Goal: Information Seeking & Learning: Learn about a topic

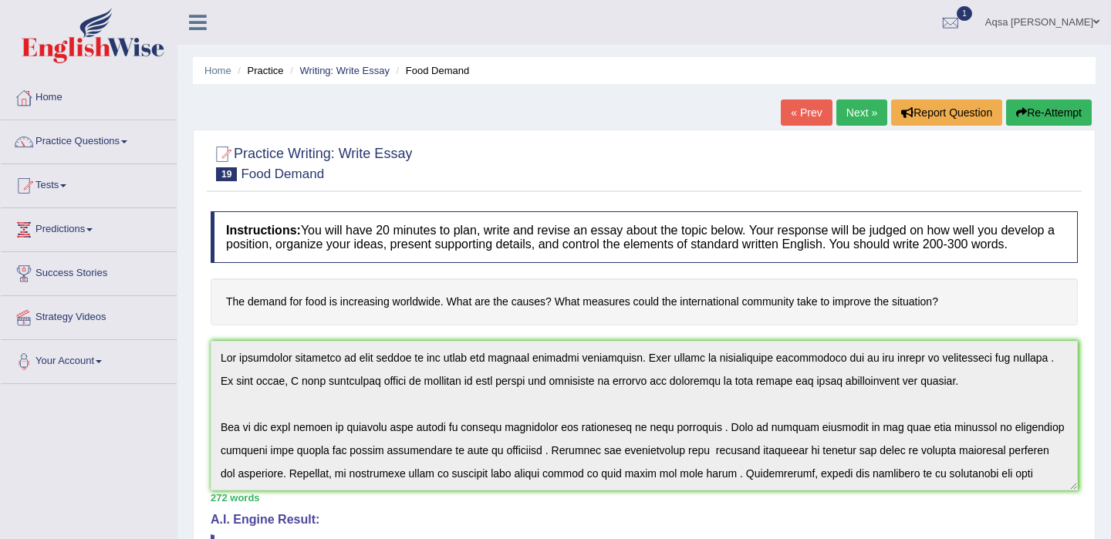
scroll to position [162, 0]
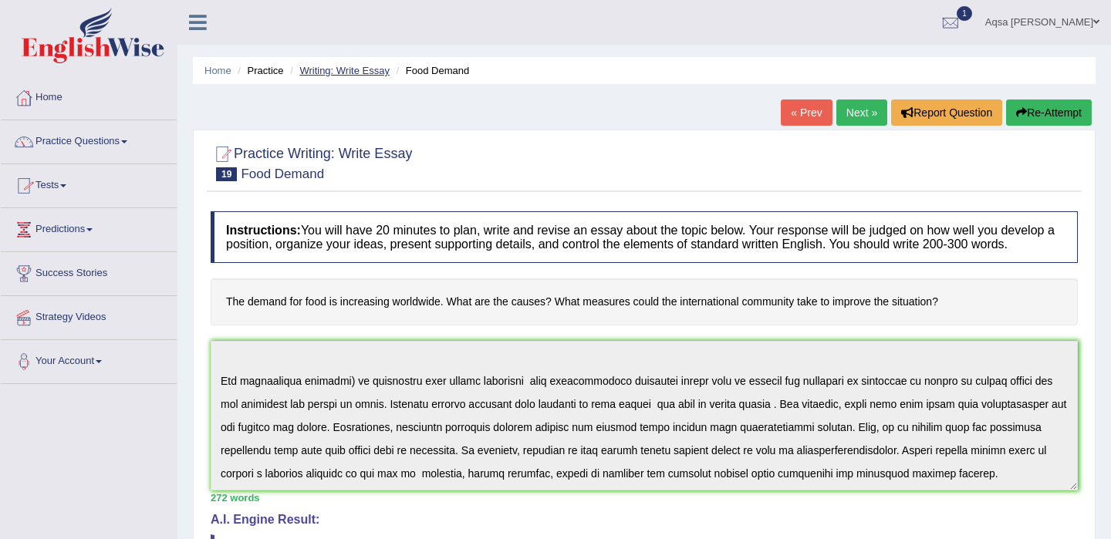
click at [366, 74] on link "Writing: Write Essay" at bounding box center [344, 71] width 90 height 12
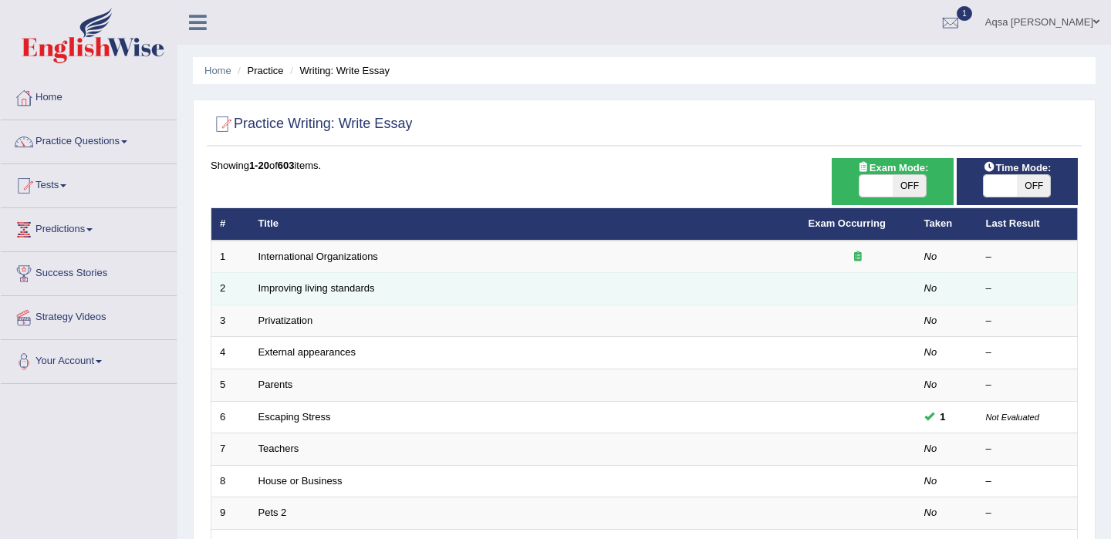
scroll to position [482, 0]
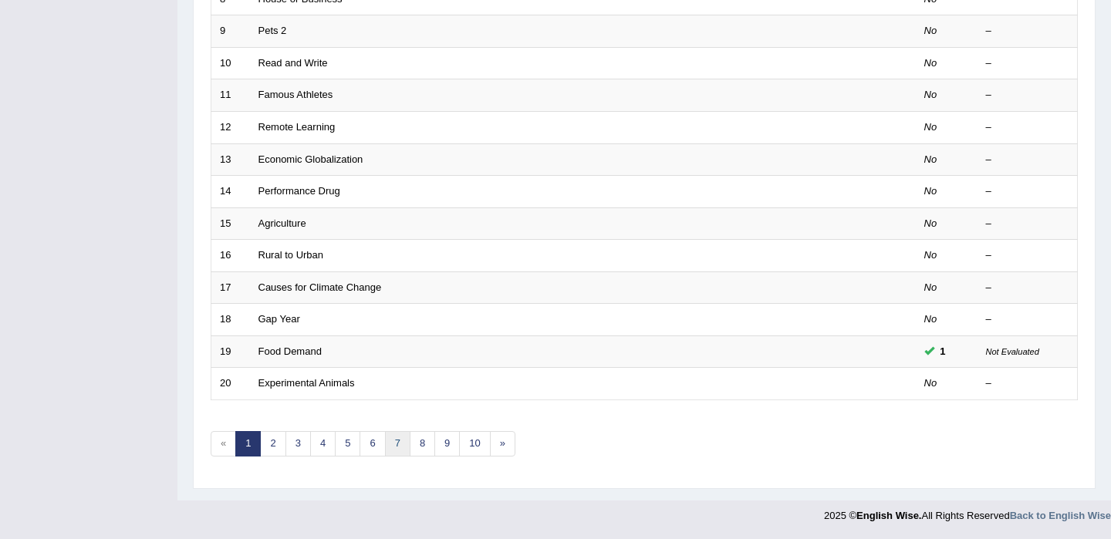
click at [393, 446] on link "7" at bounding box center [397, 443] width 25 height 25
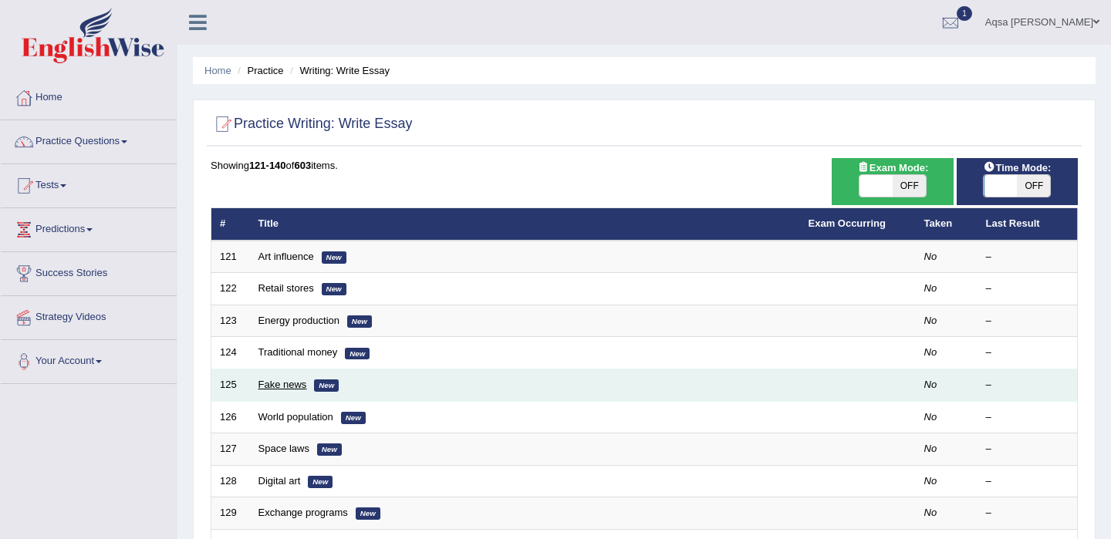
scroll to position [482, 0]
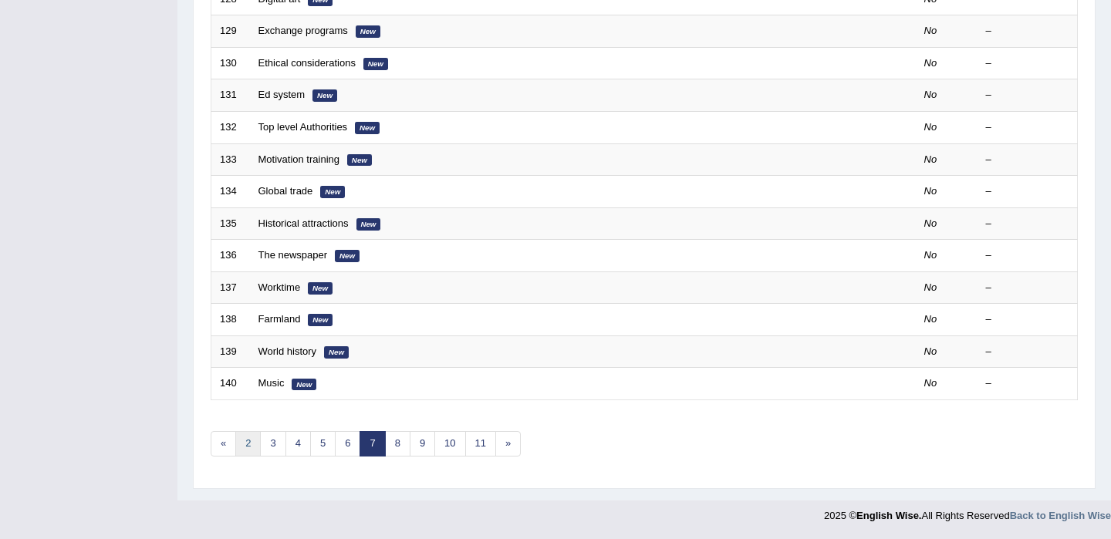
click at [244, 442] on link "2" at bounding box center [247, 443] width 25 height 25
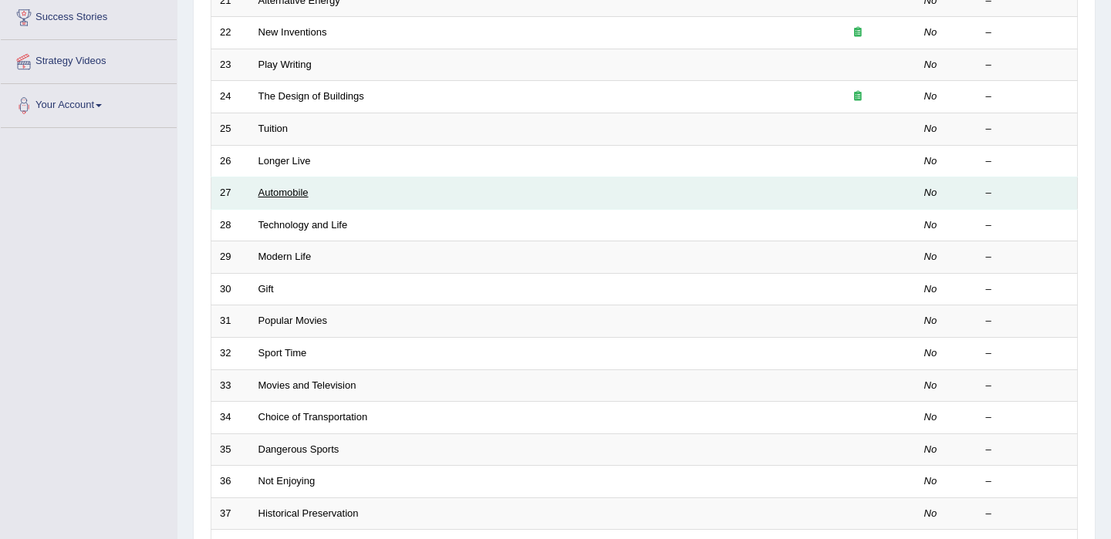
scroll to position [482, 0]
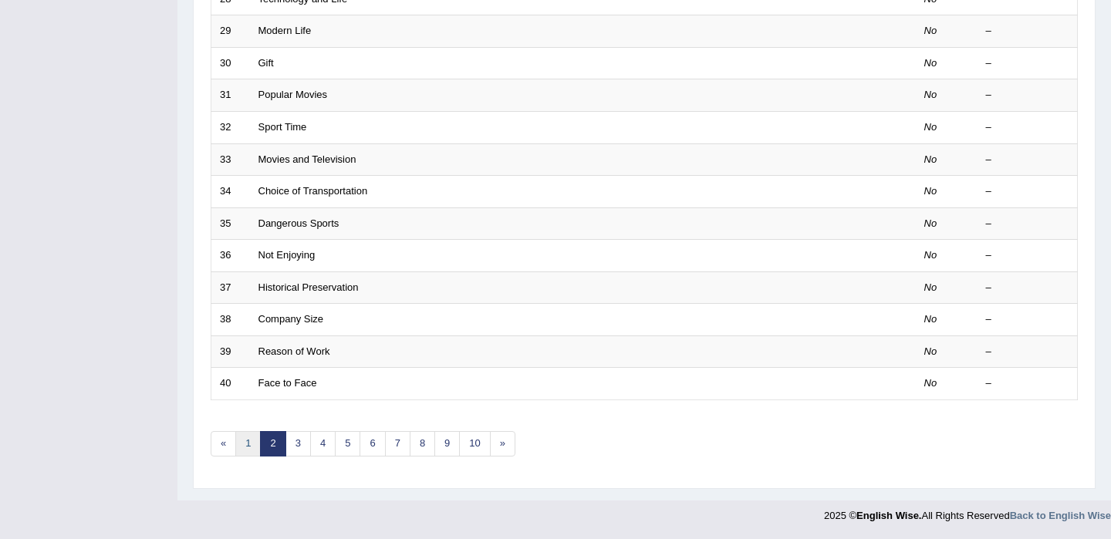
click at [250, 446] on link "1" at bounding box center [247, 443] width 25 height 25
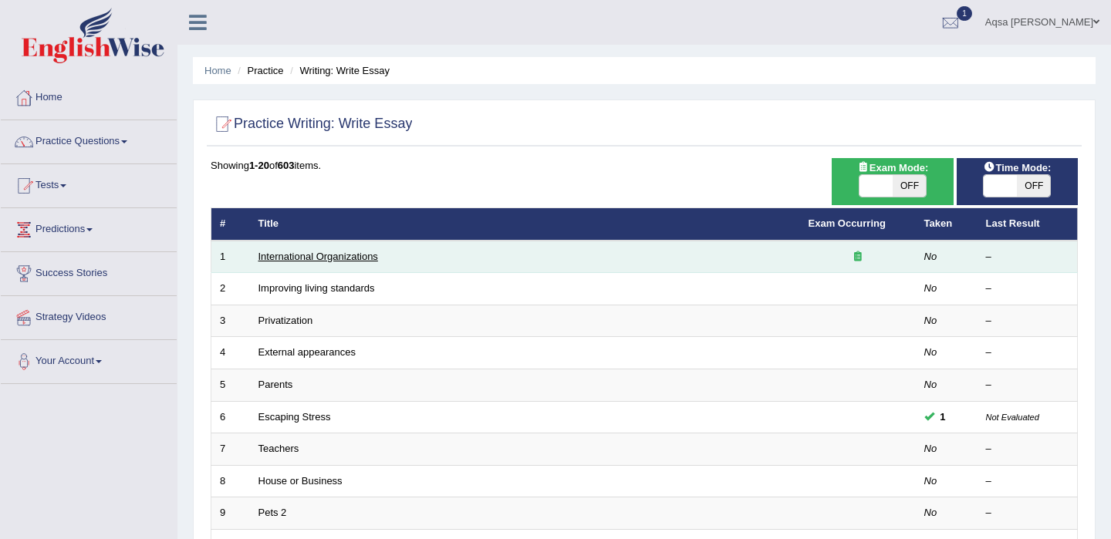
click at [332, 252] on link "International Organizations" at bounding box center [318, 257] width 120 height 12
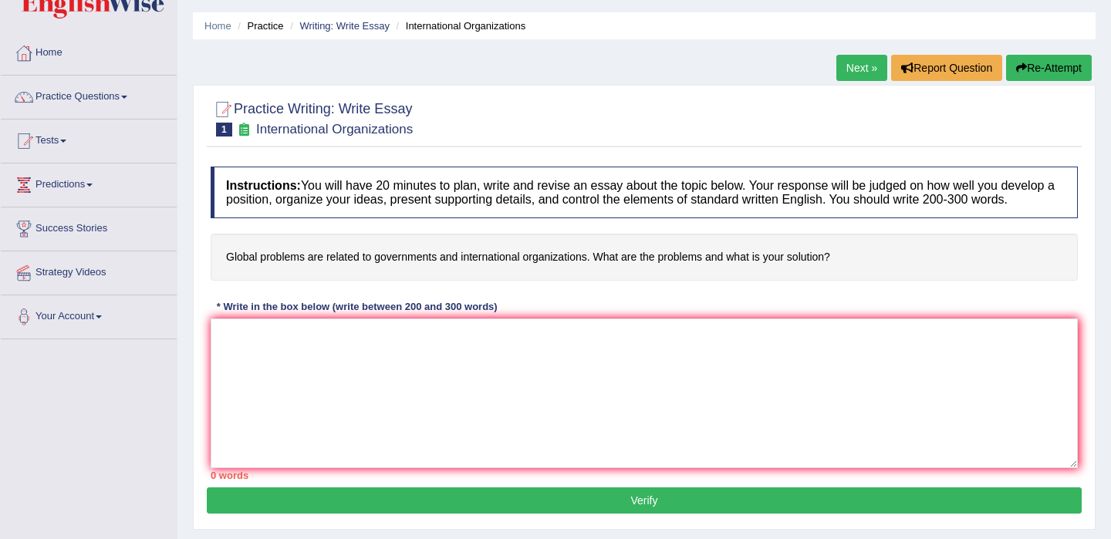
scroll to position [46, 0]
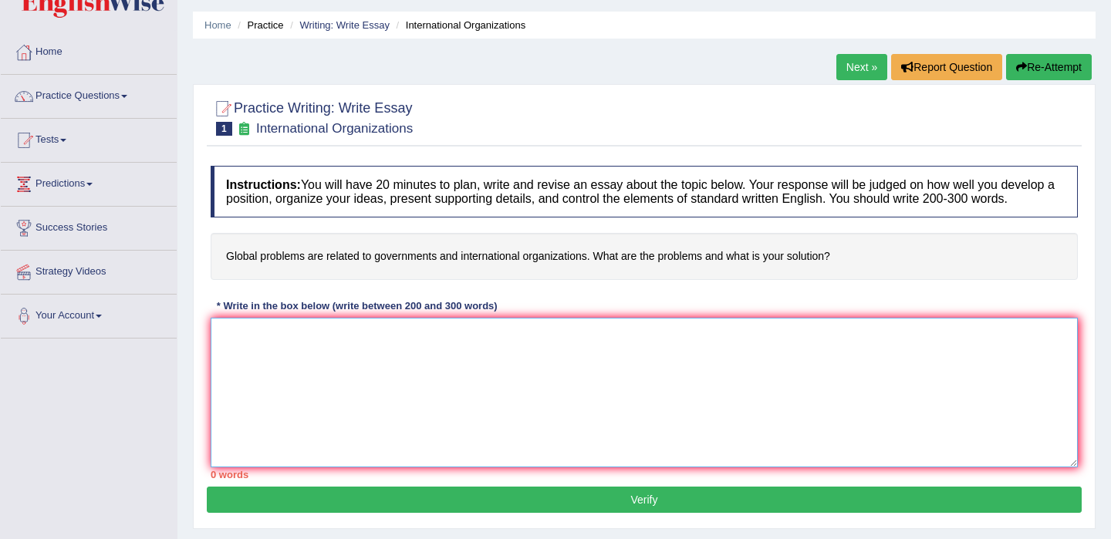
click at [395, 370] on textarea at bounding box center [644, 393] width 867 height 150
paste textarea "The increasing influence of (essay topic) on our lives has ignited numerous dis…"
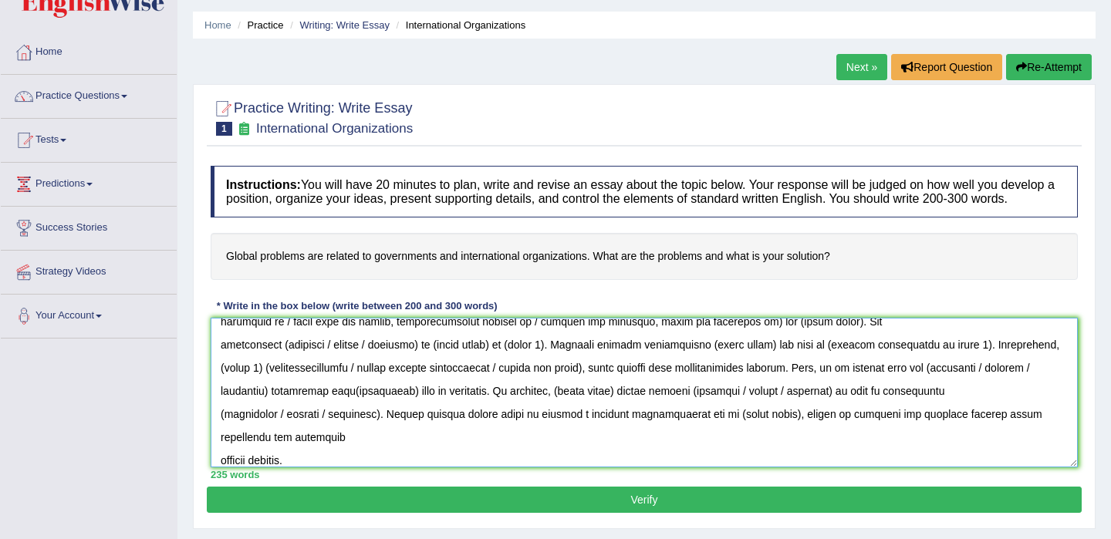
scroll to position [0, 0]
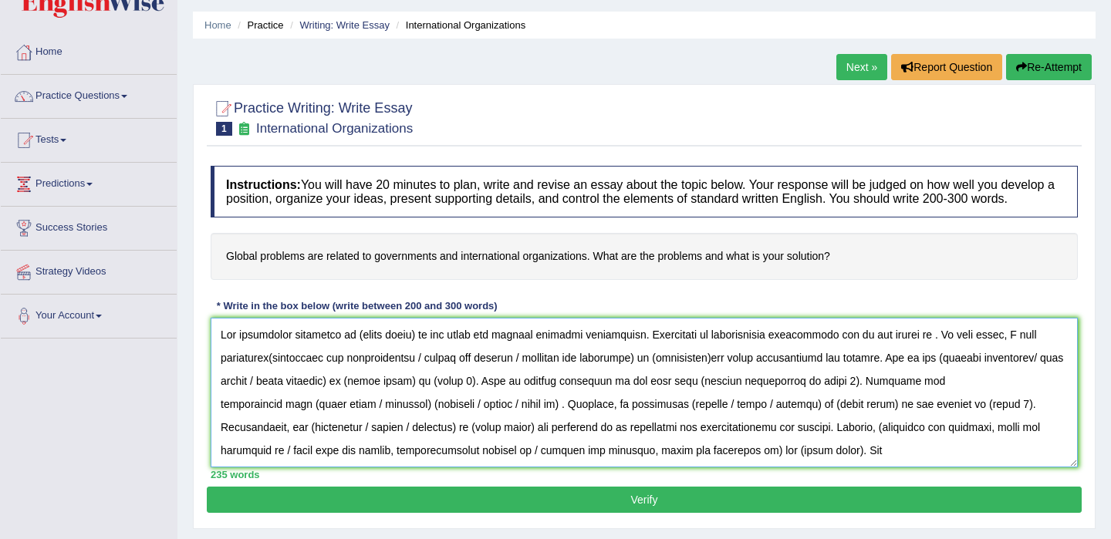
click at [412, 352] on textarea at bounding box center [644, 393] width 867 height 150
click at [681, 352] on textarea at bounding box center [644, 393] width 867 height 150
click at [934, 352] on textarea at bounding box center [644, 393] width 867 height 150
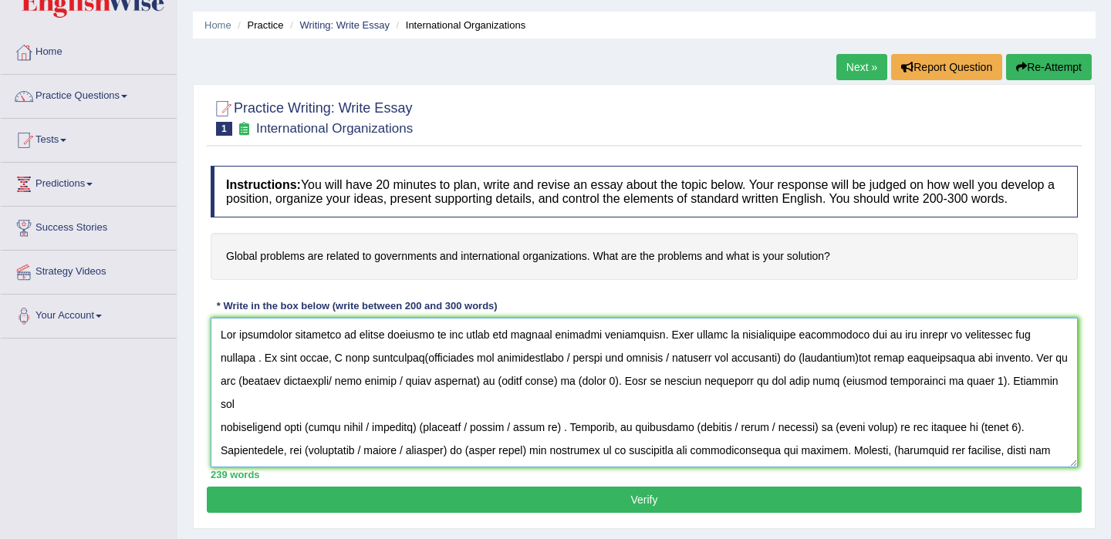
click at [342, 373] on textarea at bounding box center [644, 393] width 867 height 150
drag, startPoint x: 626, startPoint y: 374, endPoint x: 359, endPoint y: 376, distance: 266.9
click at [359, 376] on textarea at bounding box center [644, 393] width 867 height 150
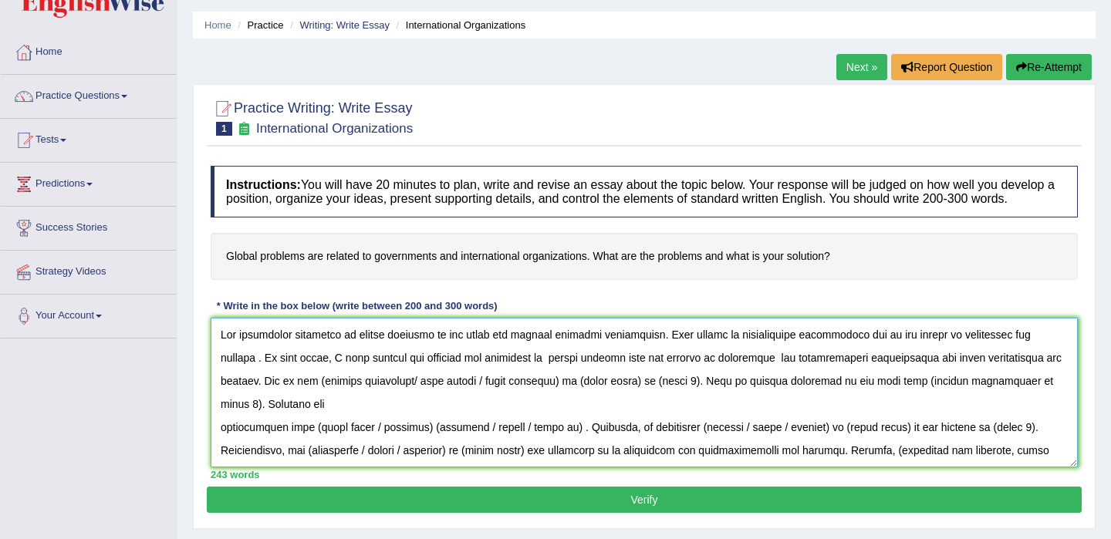
drag, startPoint x: 413, startPoint y: 397, endPoint x: 239, endPoint y: 399, distance: 174.3
click at [239, 399] on textarea at bounding box center [644, 393] width 867 height 150
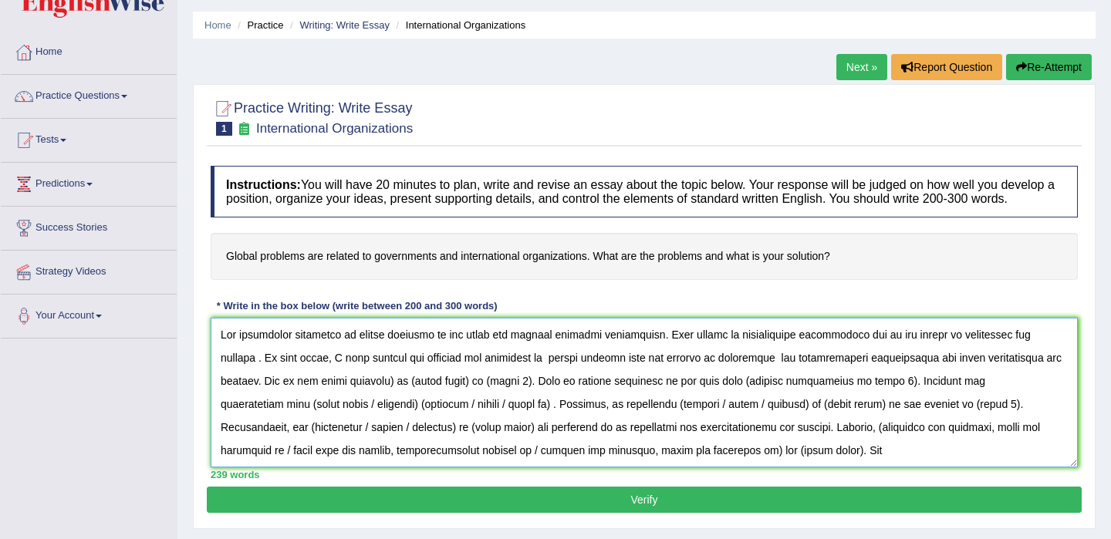
click at [1028, 377] on textarea at bounding box center [644, 393] width 867 height 150
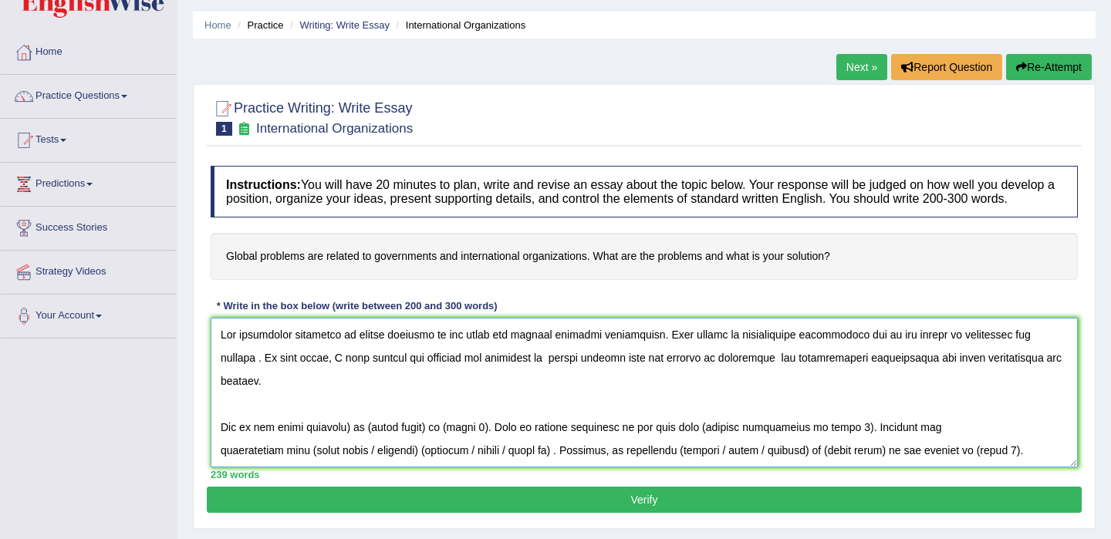
click at [352, 423] on textarea at bounding box center [644, 393] width 867 height 150
click at [427, 421] on textarea at bounding box center [644, 393] width 867 height 150
drag, startPoint x: 845, startPoint y: 423, endPoint x: 700, endPoint y: 423, distance: 145.0
click at [700, 423] on textarea at bounding box center [644, 393] width 867 height 150
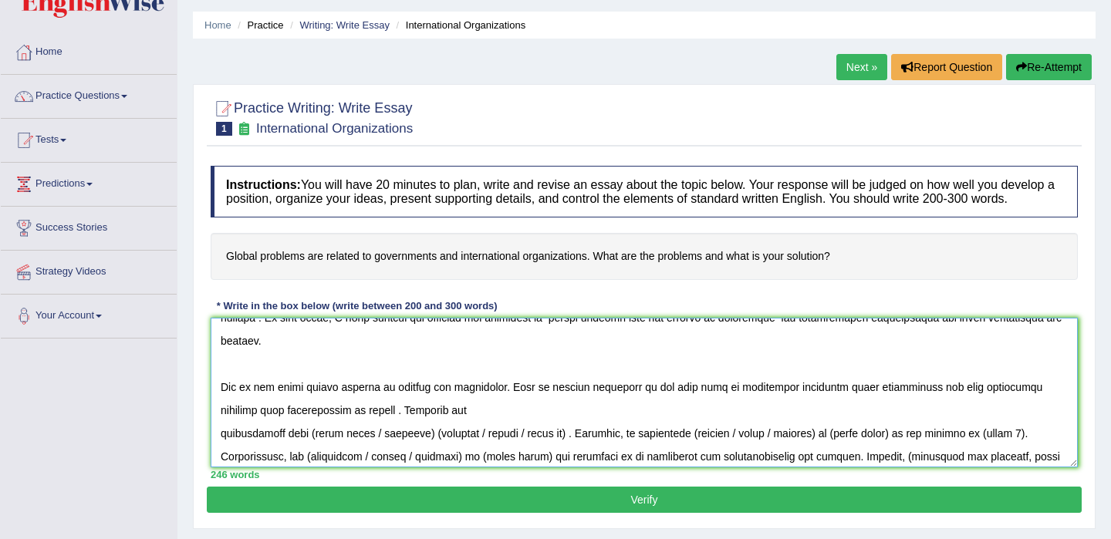
scroll to position [48, 0]
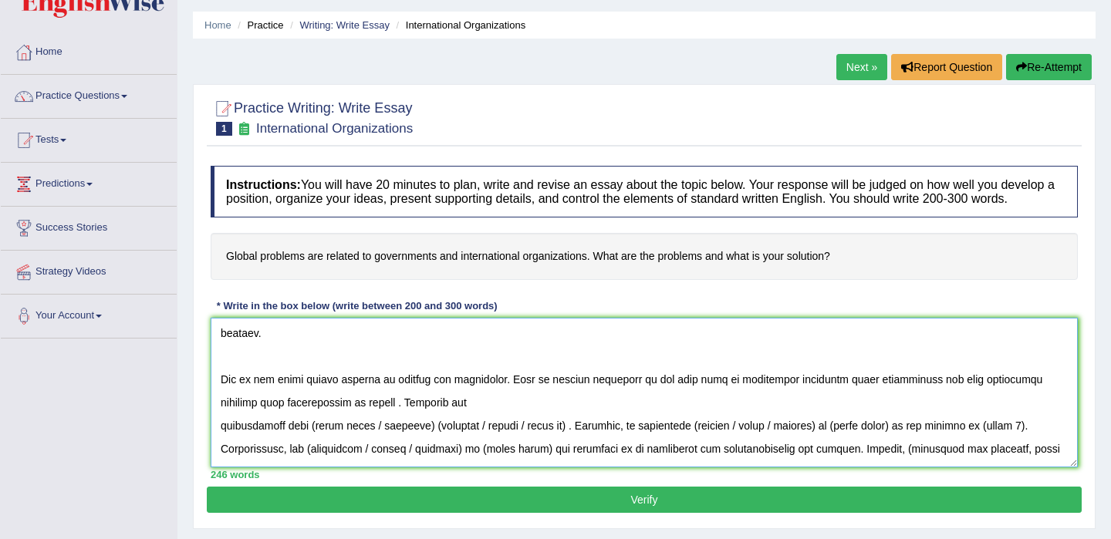
click at [221, 416] on textarea at bounding box center [644, 393] width 867 height 150
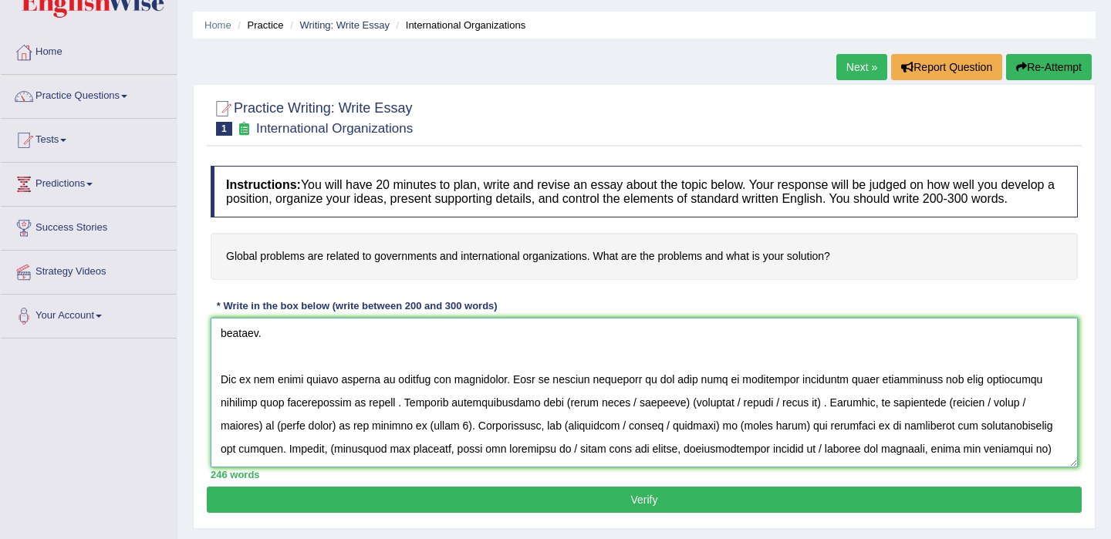
scroll to position [25, 0]
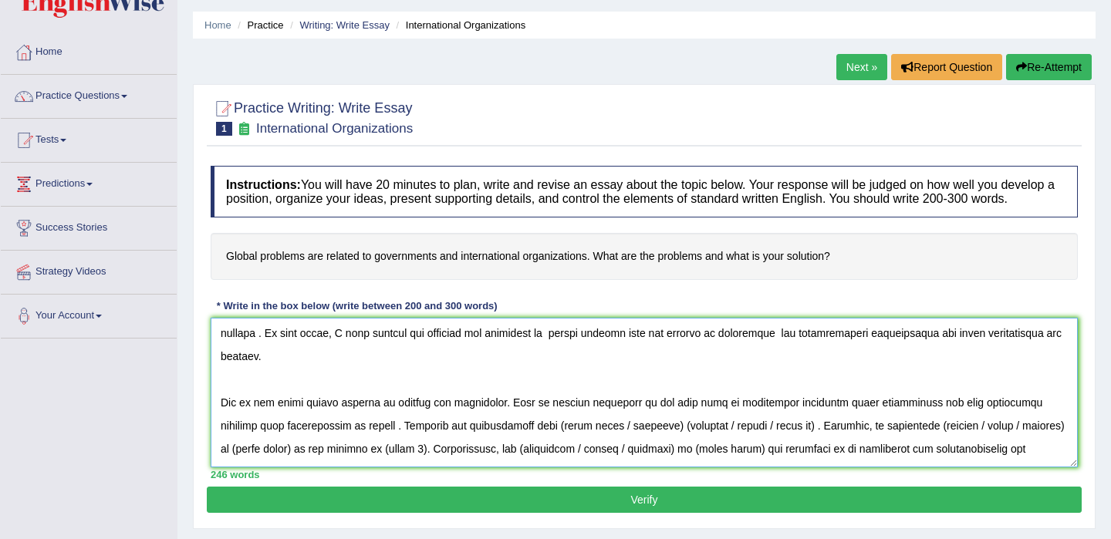
click at [775, 420] on textarea at bounding box center [644, 393] width 867 height 150
drag, startPoint x: 771, startPoint y: 420, endPoint x: 353, endPoint y: 425, distance: 418.1
click at [352, 423] on textarea at bounding box center [644, 393] width 867 height 150
drag, startPoint x: 546, startPoint y: 422, endPoint x: 462, endPoint y: 425, distance: 84.1
click at [462, 425] on textarea at bounding box center [644, 393] width 867 height 150
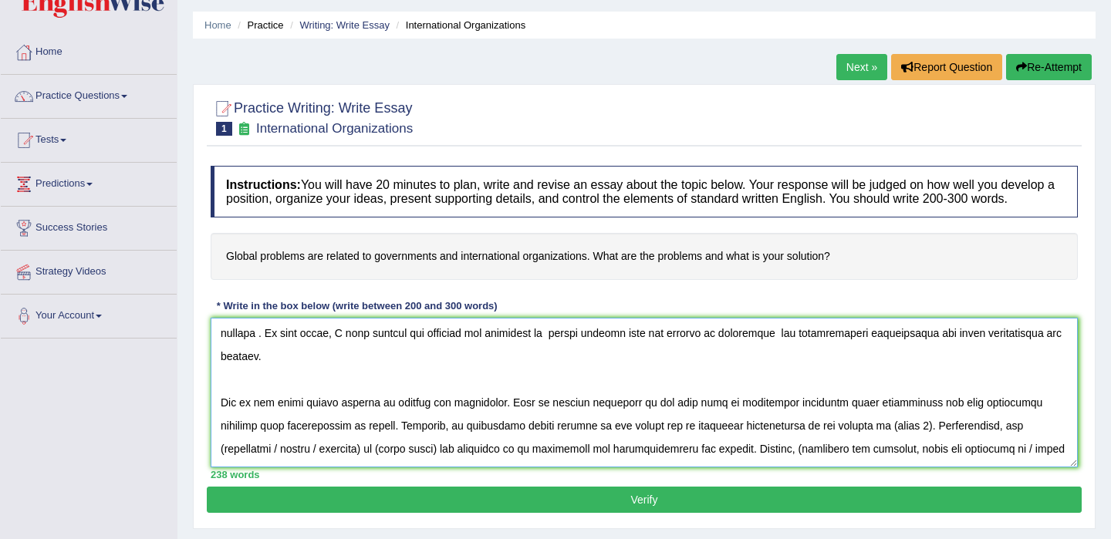
drag, startPoint x: 852, startPoint y: 420, endPoint x: 746, endPoint y: 419, distance: 106.4
click at [746, 420] on textarea at bounding box center [644, 393] width 867 height 150
drag, startPoint x: 1037, startPoint y: 421, endPoint x: 919, endPoint y: 418, distance: 118.8
click at [919, 418] on textarea at bounding box center [644, 393] width 867 height 150
click at [968, 418] on textarea at bounding box center [644, 393] width 867 height 150
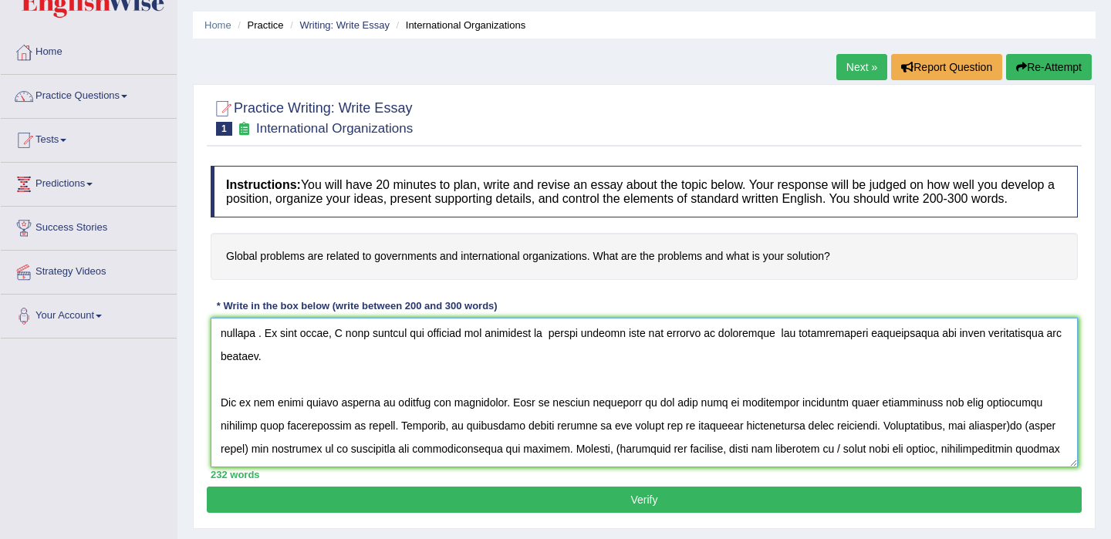
click at [915, 421] on textarea at bounding box center [644, 393] width 867 height 150
drag, startPoint x: 1010, startPoint y: 419, endPoint x: 1057, endPoint y: 420, distance: 47.1
click at [1057, 420] on textarea at bounding box center [644, 393] width 867 height 150
click at [1044, 420] on textarea at bounding box center [644, 393] width 867 height 150
click at [389, 439] on textarea at bounding box center [644, 393] width 867 height 150
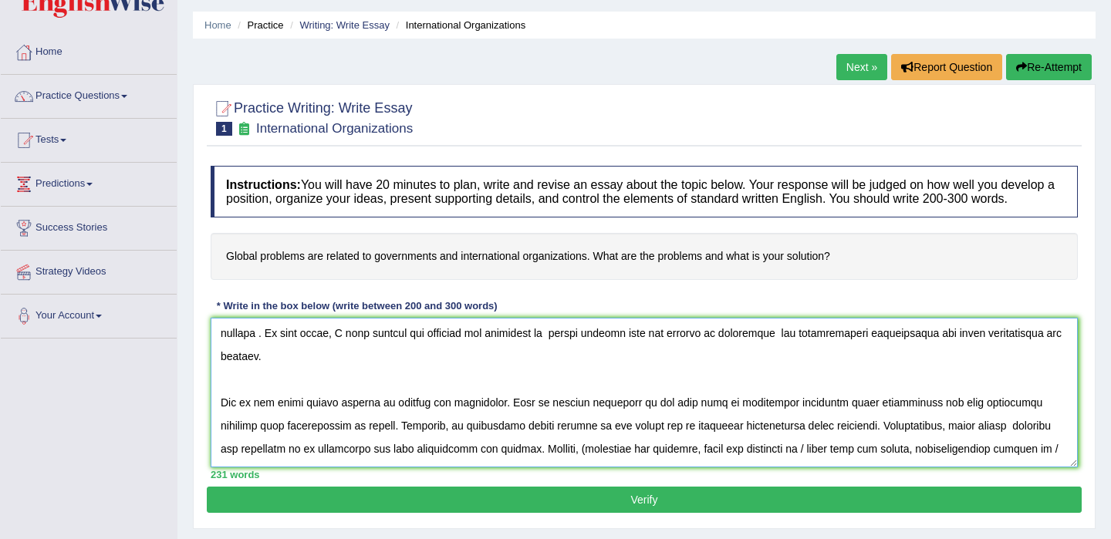
drag, startPoint x: 554, startPoint y: 443, endPoint x: 717, endPoint y: 447, distance: 163.6
click at [717, 447] on textarea at bounding box center [644, 393] width 867 height 150
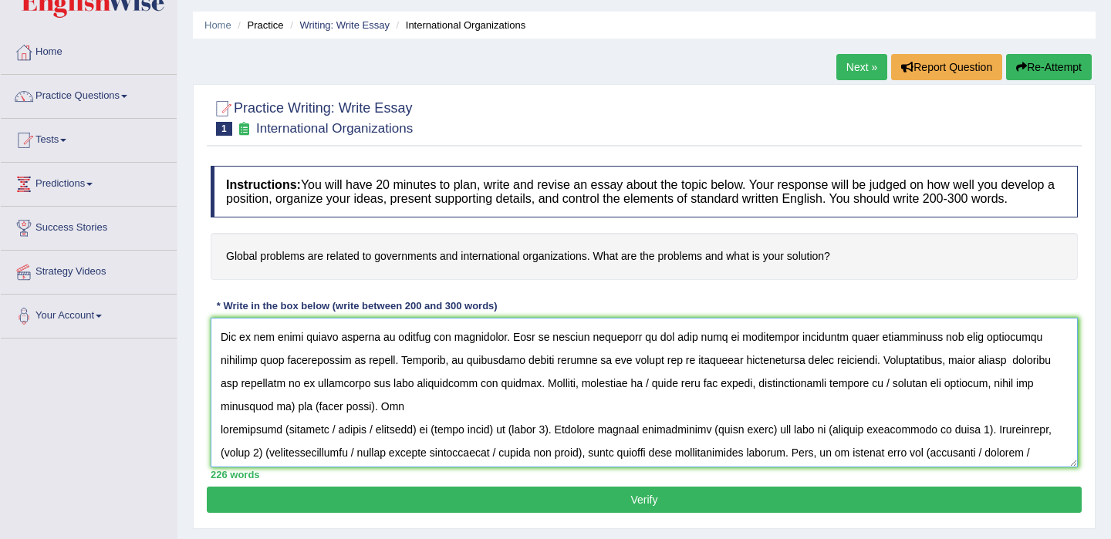
scroll to position [96, 0]
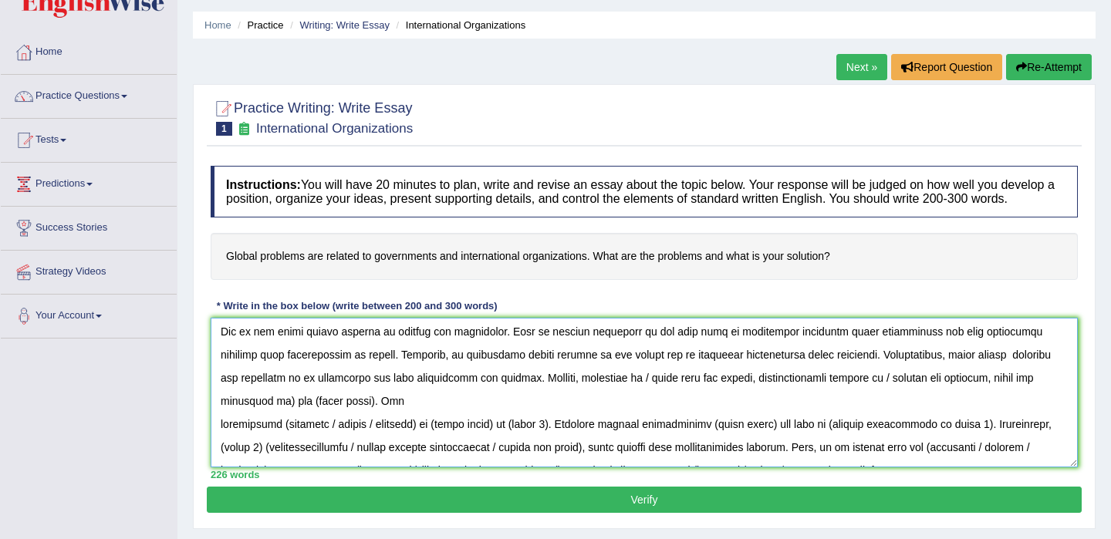
drag, startPoint x: 979, startPoint y: 445, endPoint x: 556, endPoint y: 373, distance: 428.7
click at [556, 373] on textarea at bounding box center [644, 393] width 867 height 150
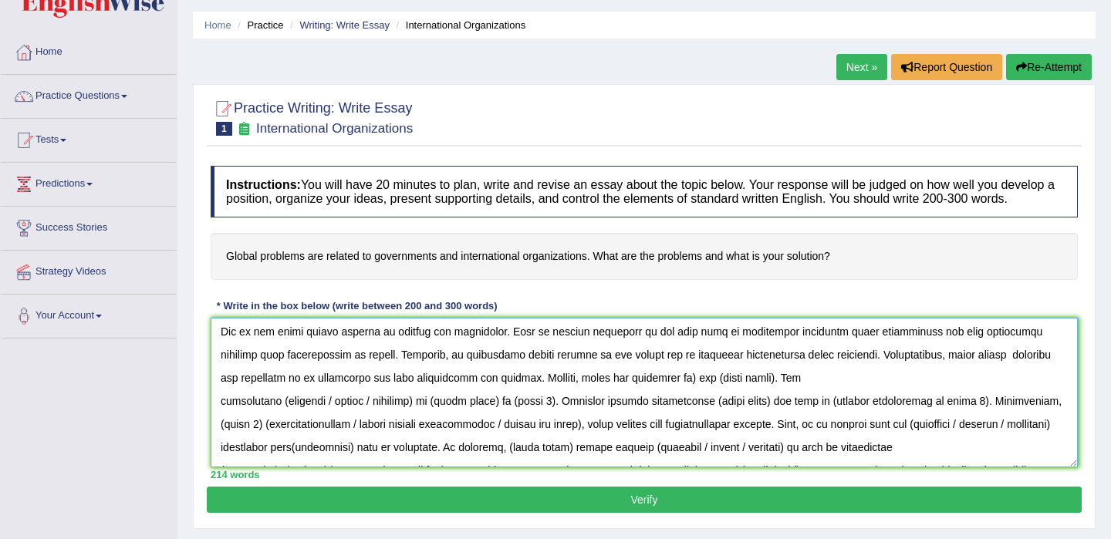
click at [661, 374] on textarea at bounding box center [644, 393] width 867 height 150
drag, startPoint x: 770, startPoint y: 373, endPoint x: 681, endPoint y: 374, distance: 89.5
click at [681, 374] on textarea at bounding box center [644, 393] width 867 height 150
click at [710, 376] on textarea at bounding box center [644, 393] width 867 height 150
click at [737, 372] on textarea at bounding box center [644, 393] width 867 height 150
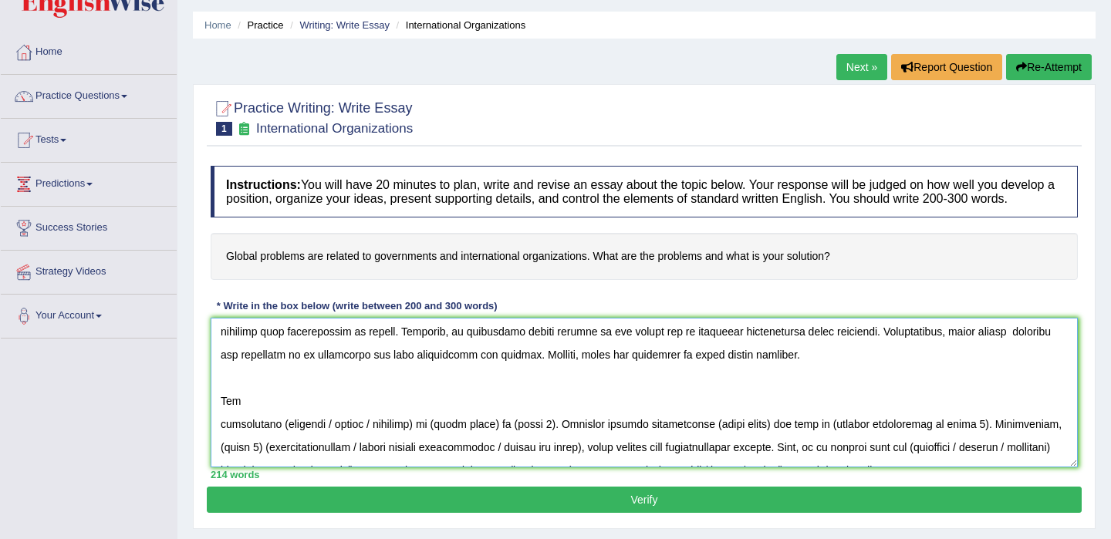
scroll to position [142, 0]
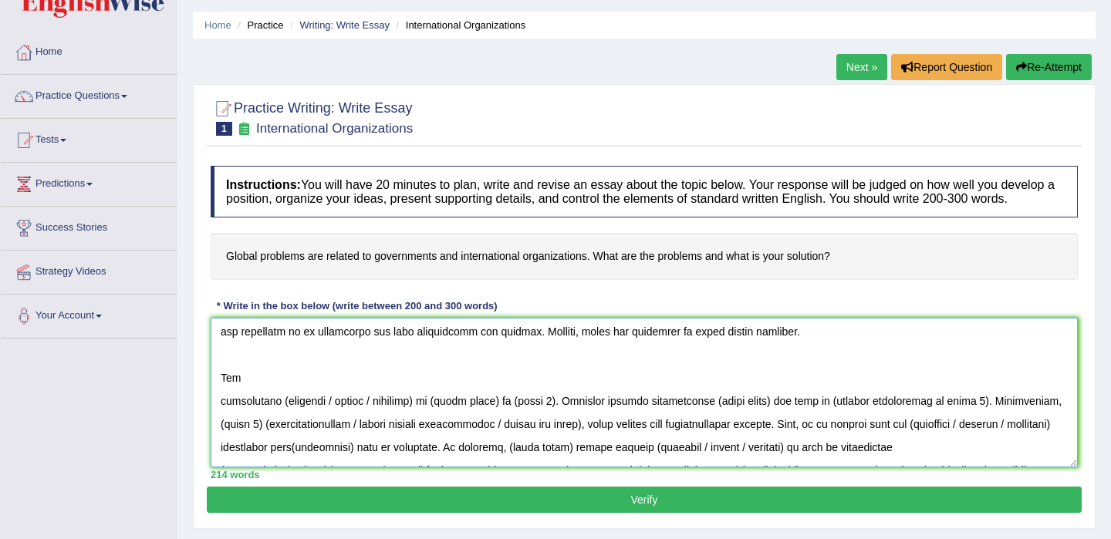
click at [221, 397] on textarea at bounding box center [644, 393] width 867 height 150
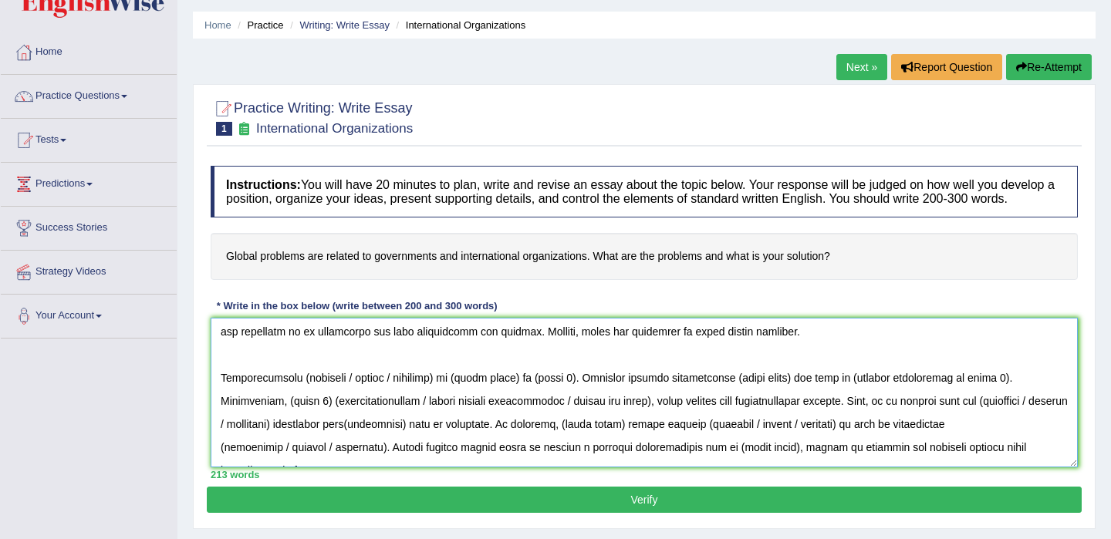
scroll to position [119, 0]
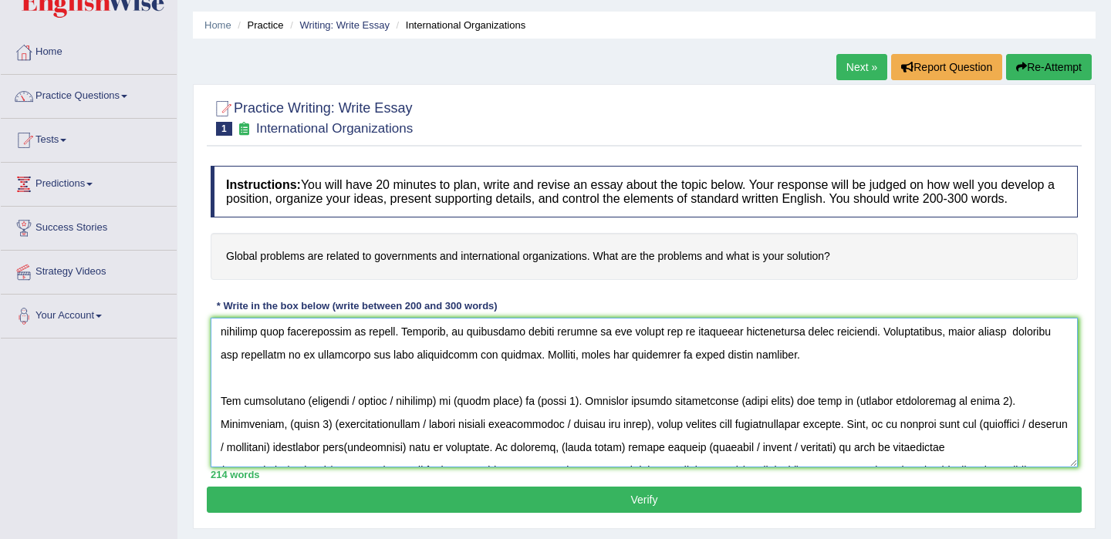
click at [393, 396] on textarea at bounding box center [644, 393] width 867 height 150
click at [339, 396] on textarea at bounding box center [644, 393] width 867 height 150
click at [458, 394] on textarea at bounding box center [644, 393] width 867 height 150
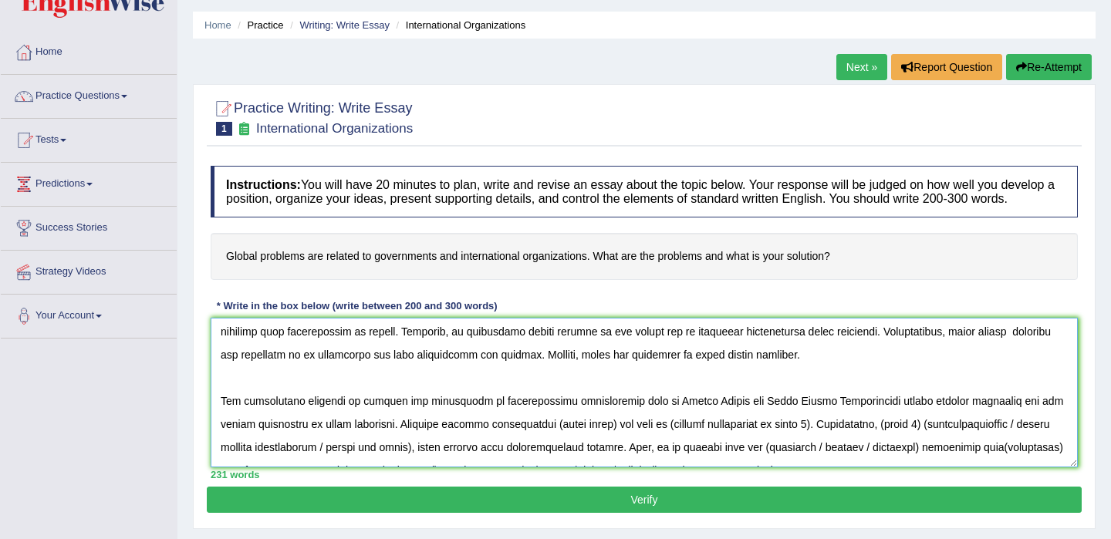
click at [496, 417] on textarea at bounding box center [644, 393] width 867 height 150
click at [589, 416] on textarea at bounding box center [644, 393] width 867 height 150
click at [964, 419] on textarea at bounding box center [644, 393] width 867 height 150
drag, startPoint x: 893, startPoint y: 440, endPoint x: 642, endPoint y: 444, distance: 251.5
click at [642, 444] on textarea at bounding box center [644, 393] width 867 height 150
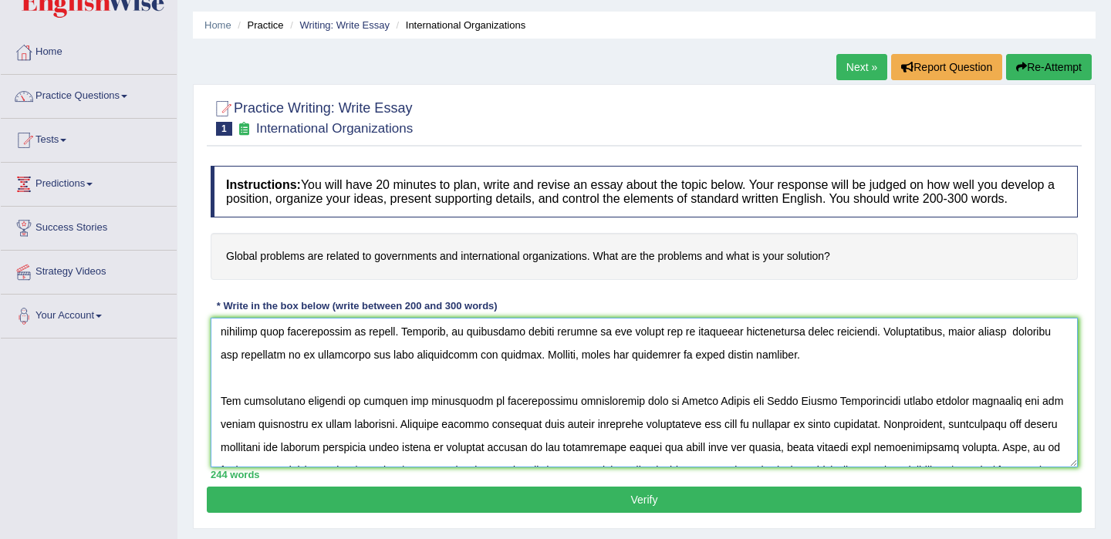
click at [946, 443] on textarea at bounding box center [644, 393] width 867 height 150
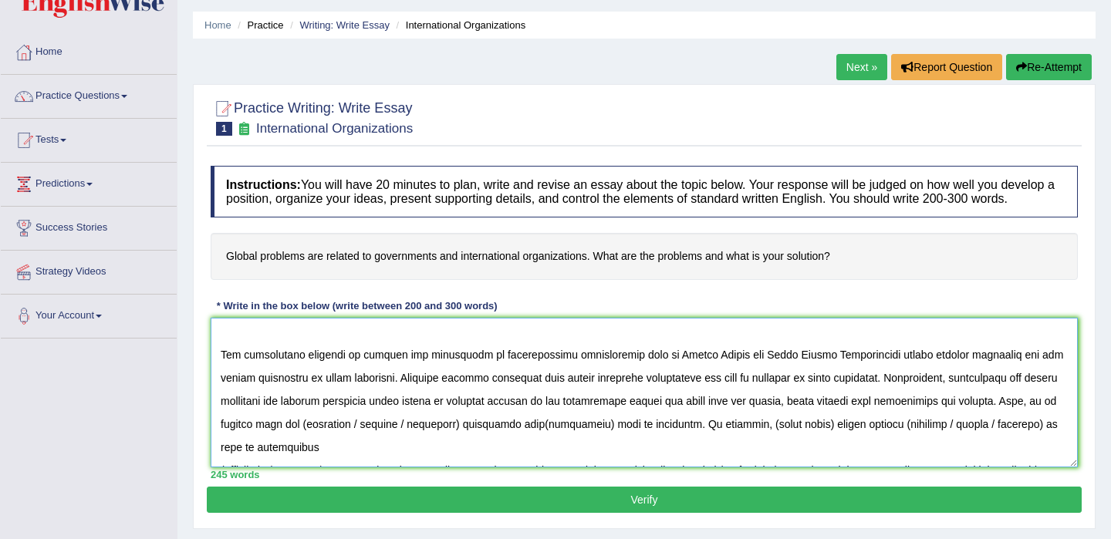
scroll to position [169, 0]
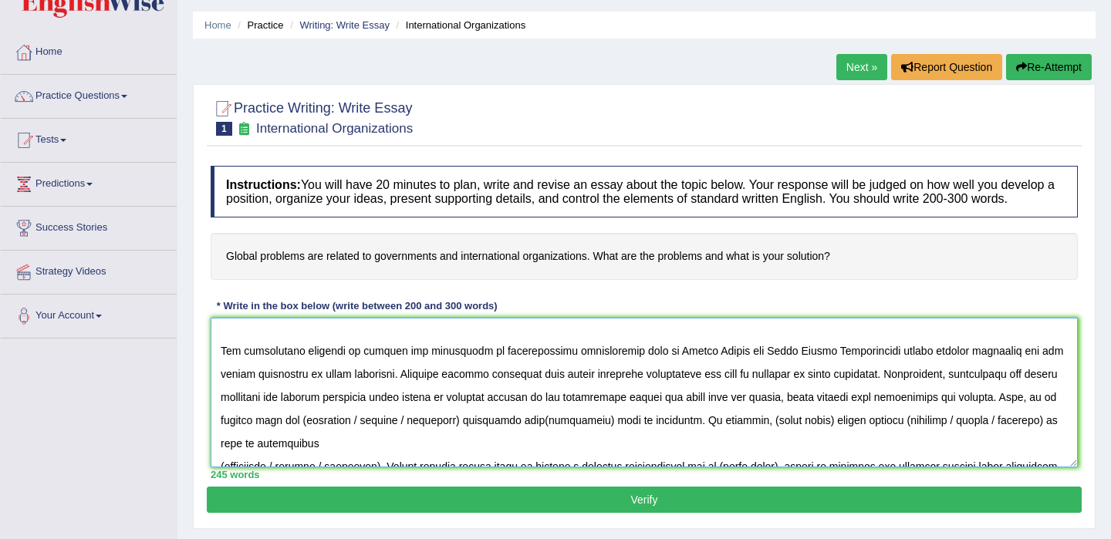
drag, startPoint x: 408, startPoint y: 416, endPoint x: 298, endPoint y: 412, distance: 109.6
click at [298, 412] on textarea at bounding box center [644, 393] width 867 height 150
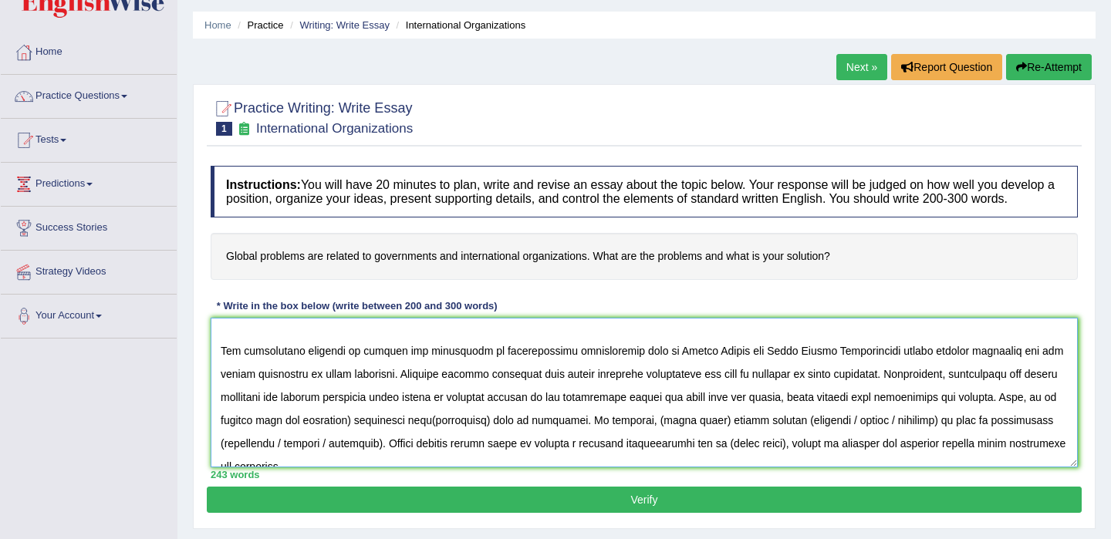
click at [346, 415] on textarea at bounding box center [644, 393] width 867 height 150
click at [479, 413] on textarea at bounding box center [644, 393] width 867 height 150
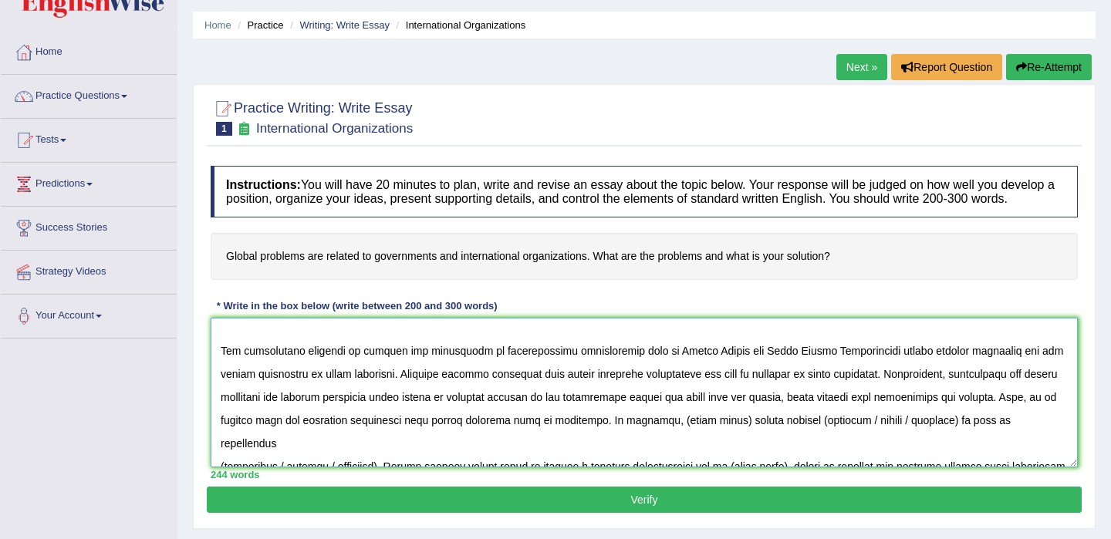
click at [605, 411] on textarea at bounding box center [644, 393] width 867 height 150
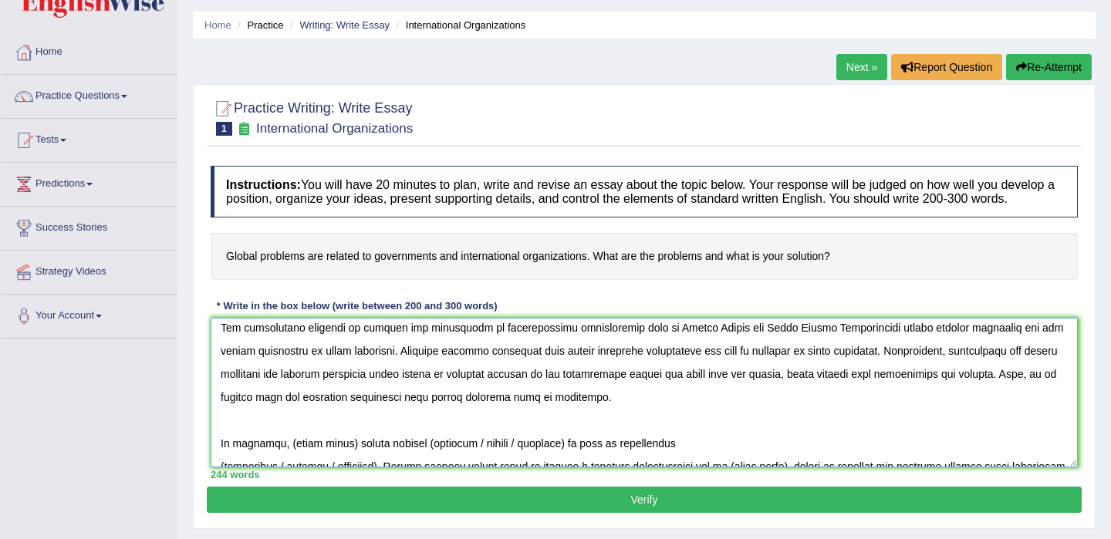
scroll to position [215, 0]
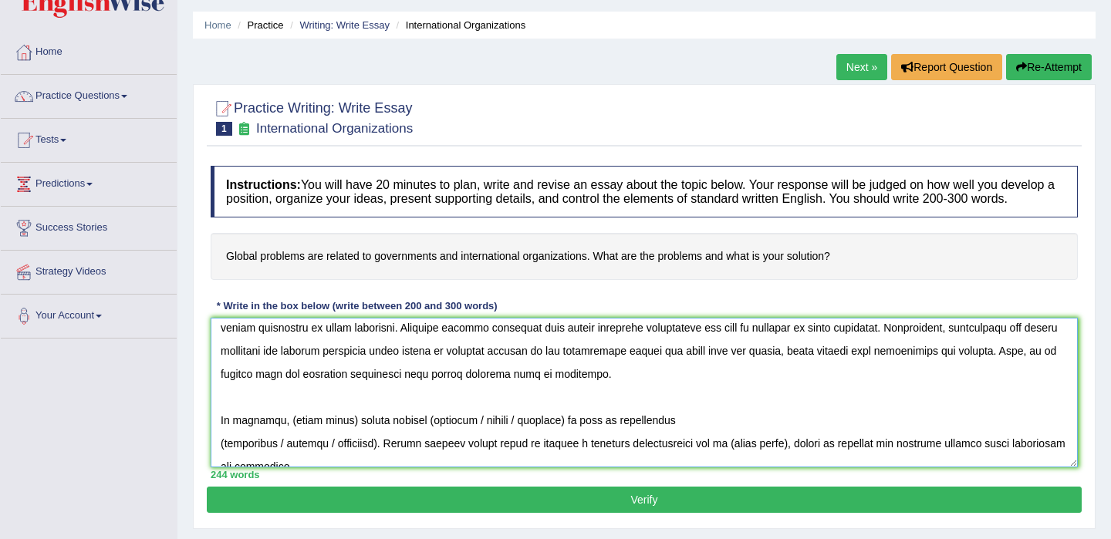
click at [347, 415] on textarea at bounding box center [644, 393] width 867 height 150
click at [325, 436] on textarea at bounding box center [644, 393] width 867 height 150
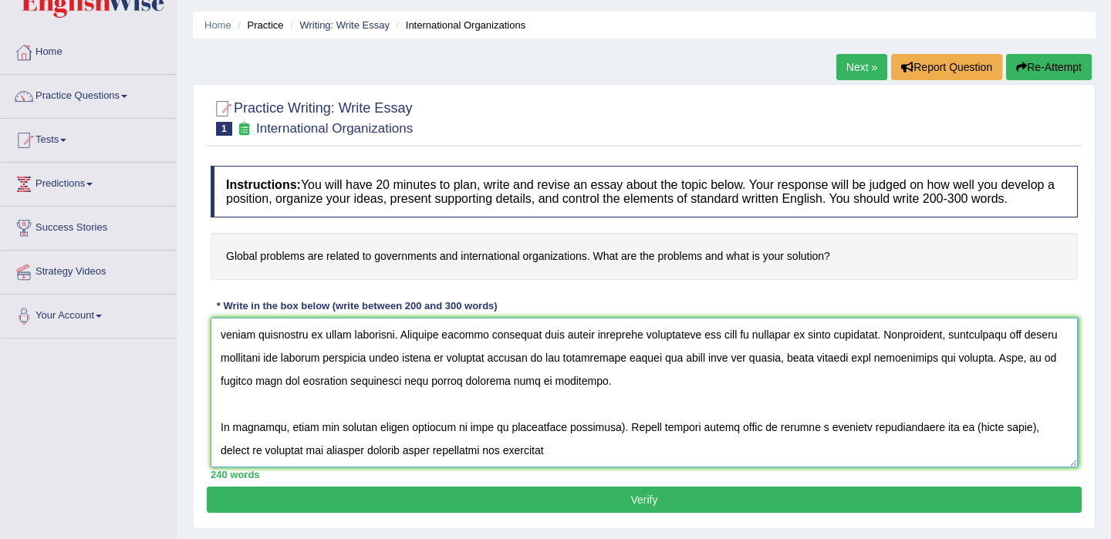
click at [599, 422] on textarea at bounding box center [644, 393] width 867 height 150
click at [1007, 423] on textarea at bounding box center [644, 393] width 867 height 150
click at [886, 424] on textarea at bounding box center [644, 393] width 867 height 150
click at [899, 422] on textarea at bounding box center [644, 393] width 867 height 150
click at [953, 423] on textarea at bounding box center [644, 393] width 867 height 150
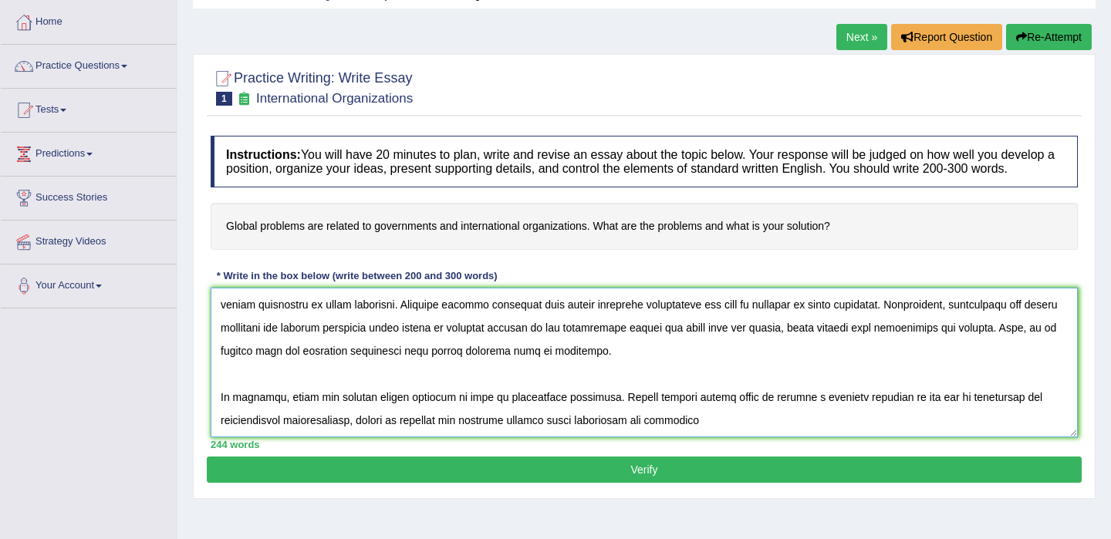
scroll to position [83, 0]
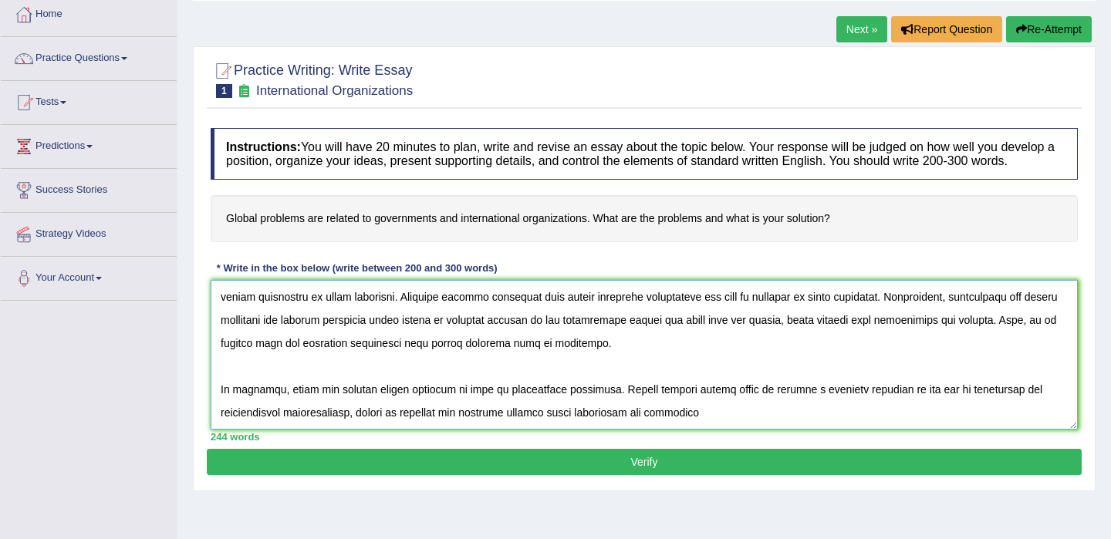
click at [221, 430] on textarea at bounding box center [644, 355] width 867 height 150
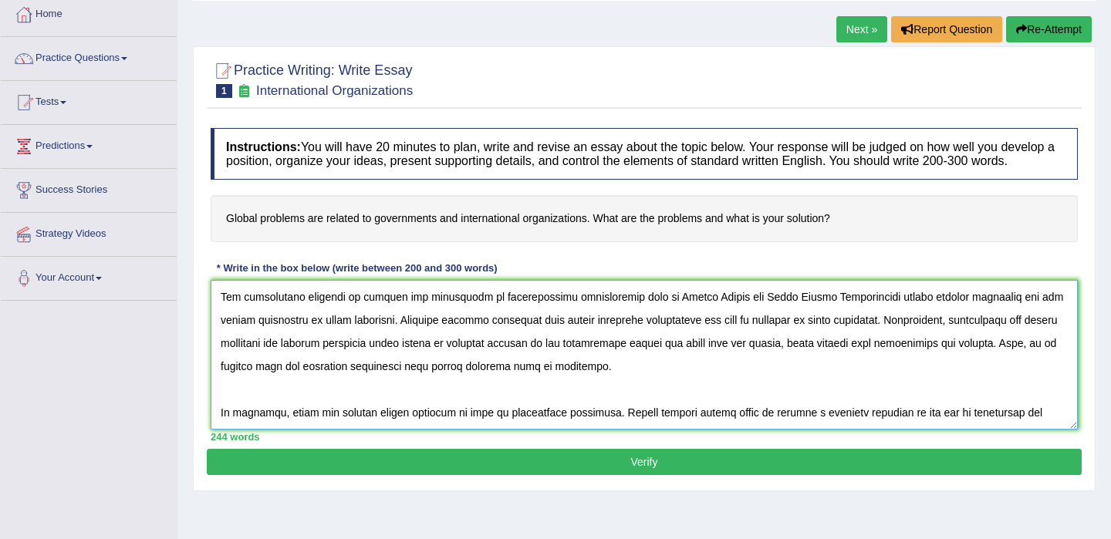
type textarea "The increasing influence of global problems on our lives has ignited numerous d…"
click at [316, 475] on button "Verify" at bounding box center [644, 462] width 875 height 26
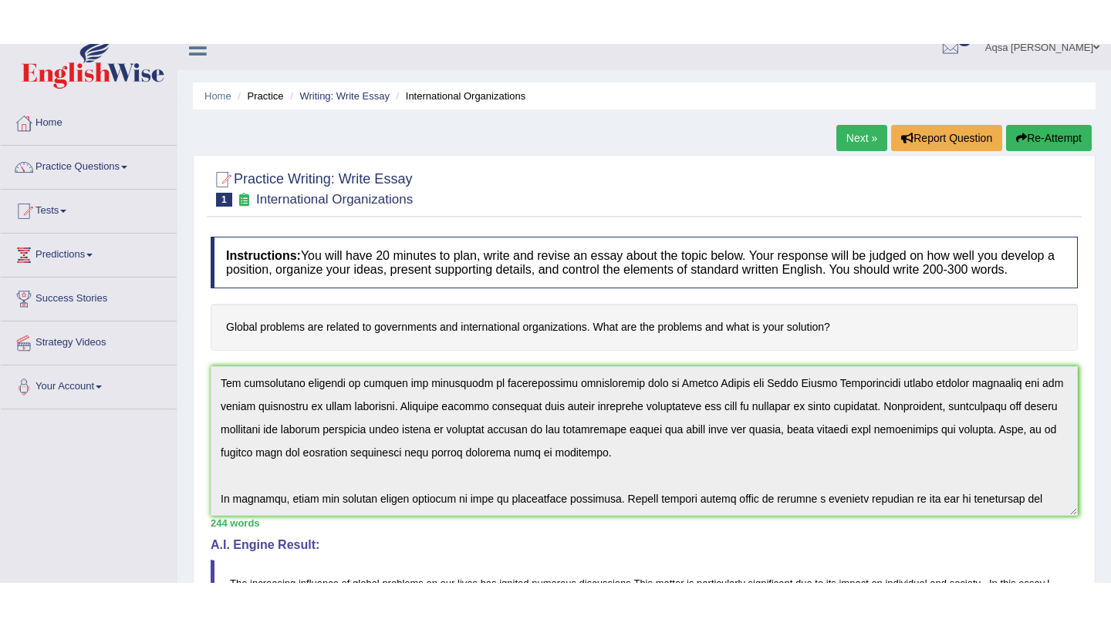
scroll to position [0, 0]
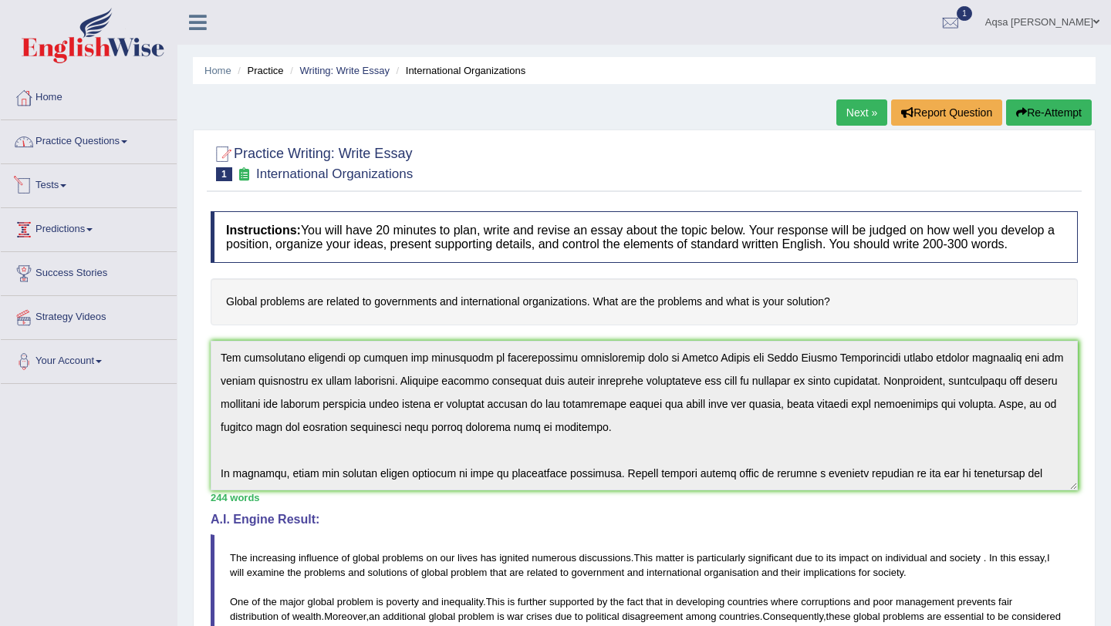
click at [83, 140] on link "Practice Questions" at bounding box center [89, 139] width 176 height 39
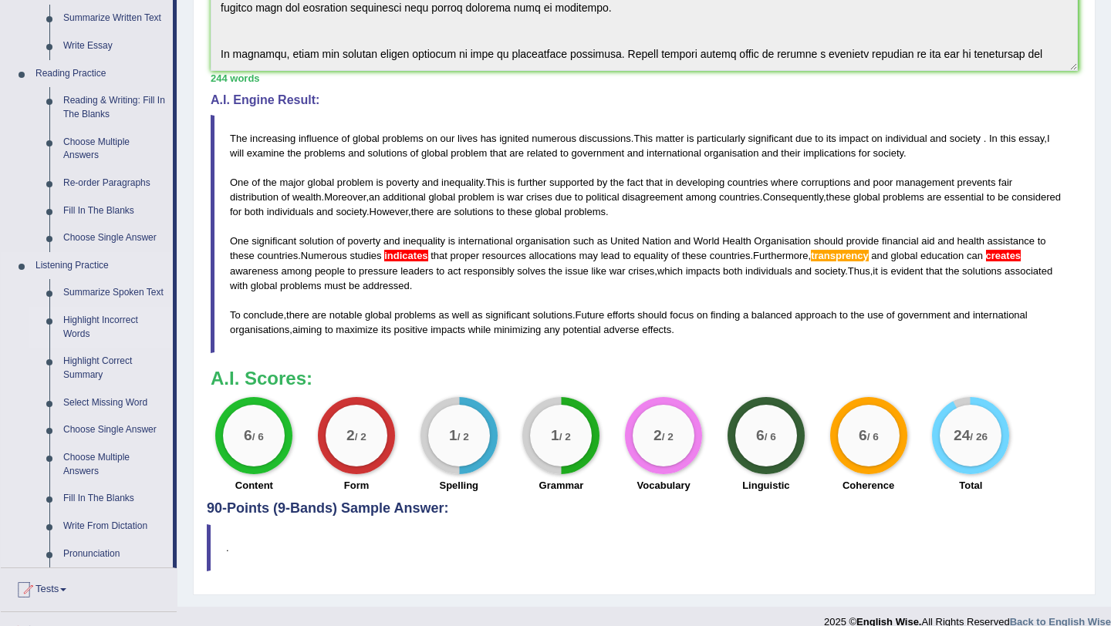
scroll to position [427, 0]
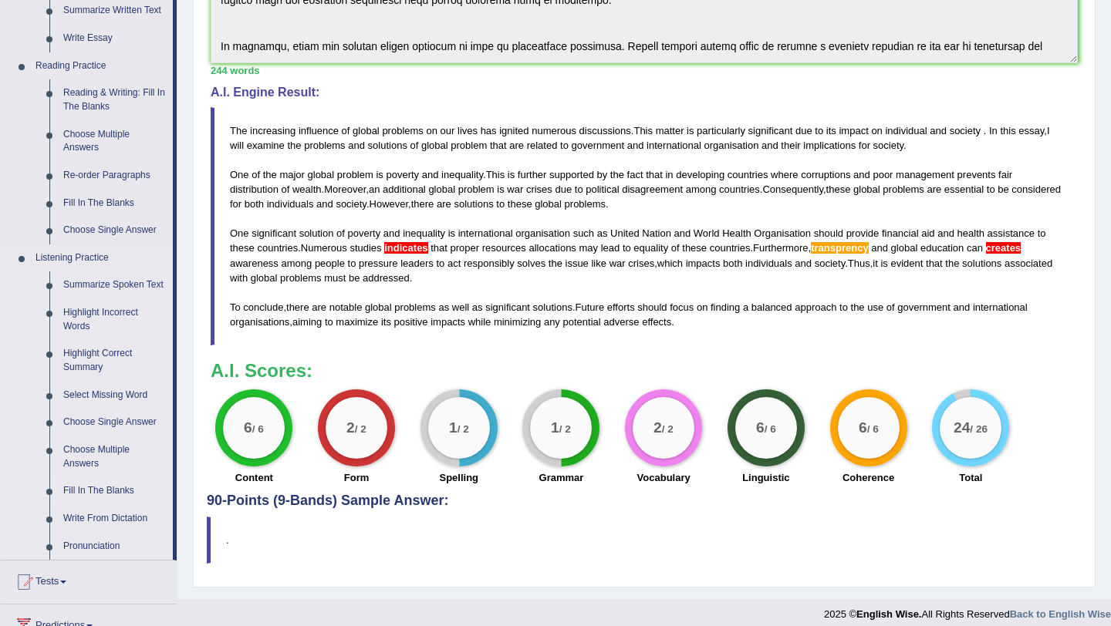
click at [72, 505] on link "Fill In The Blanks" at bounding box center [114, 491] width 116 height 28
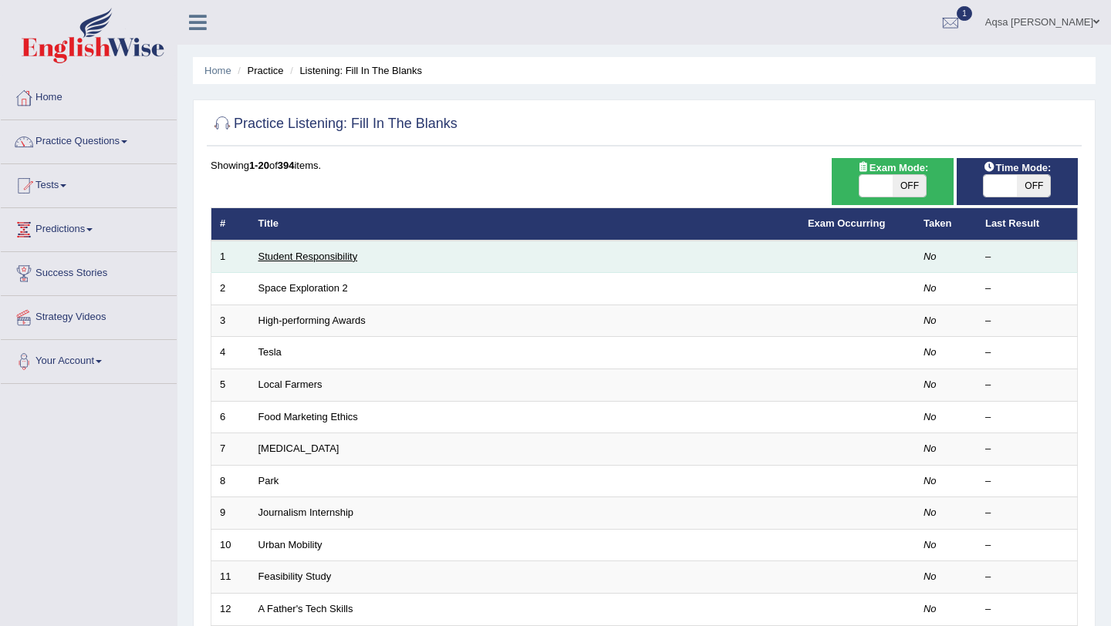
click at [319, 259] on link "Student Responsibility" at bounding box center [307, 257] width 99 height 12
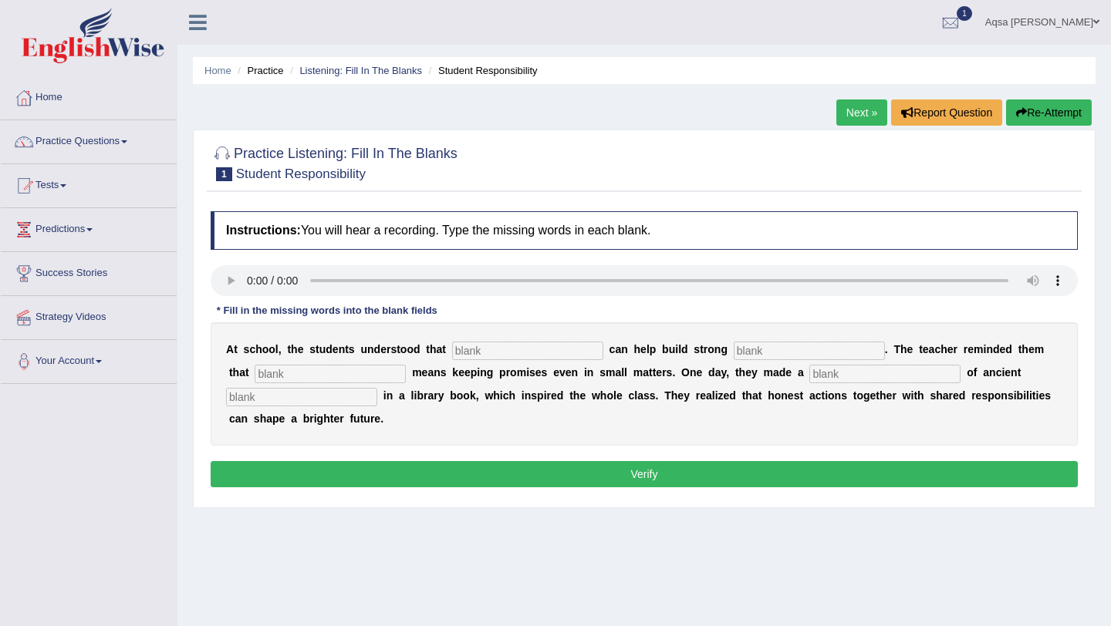
click at [469, 348] on input "text" at bounding box center [527, 351] width 151 height 19
type input "reponsibilities"
click at [737, 356] on input "text" at bounding box center [808, 351] width 151 height 19
type input "communities"
click at [303, 380] on input "text" at bounding box center [330, 374] width 151 height 19
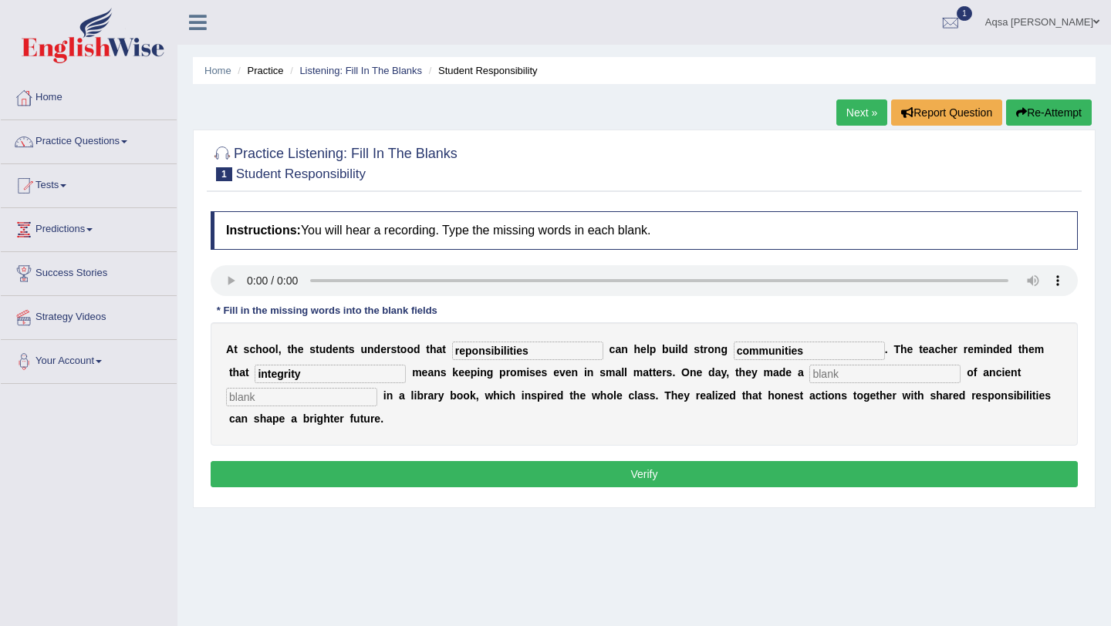
type input "integrity"
click at [809, 375] on input "text" at bounding box center [884, 374] width 151 height 19
type input "discovery"
click at [314, 402] on input "text" at bounding box center [301, 397] width 151 height 19
type input "world"
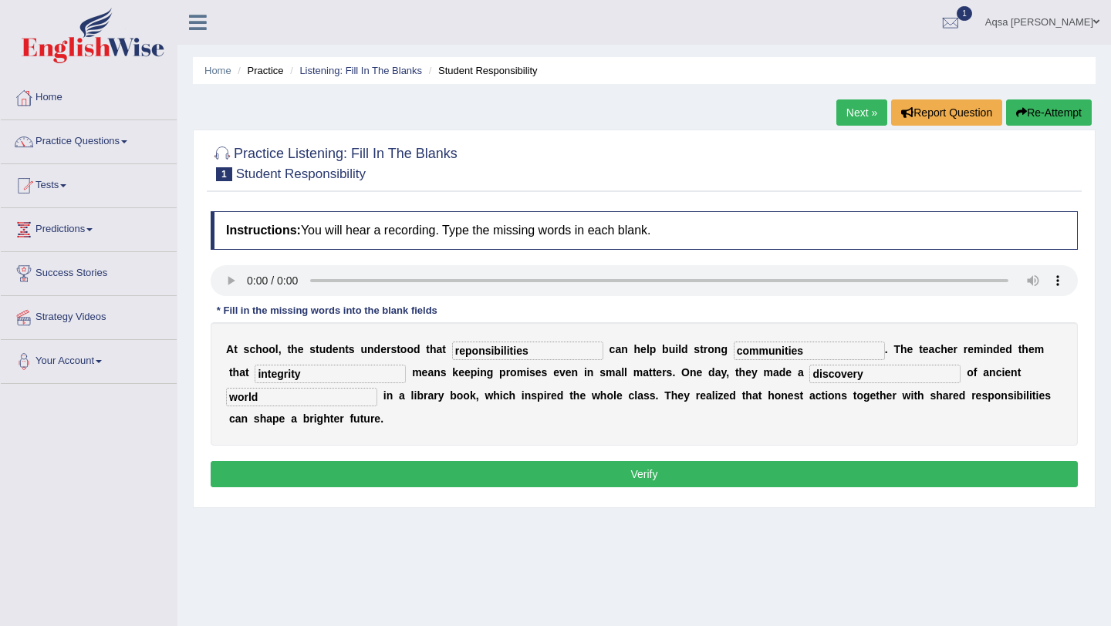
click at [347, 477] on button "Verify" at bounding box center [644, 474] width 867 height 26
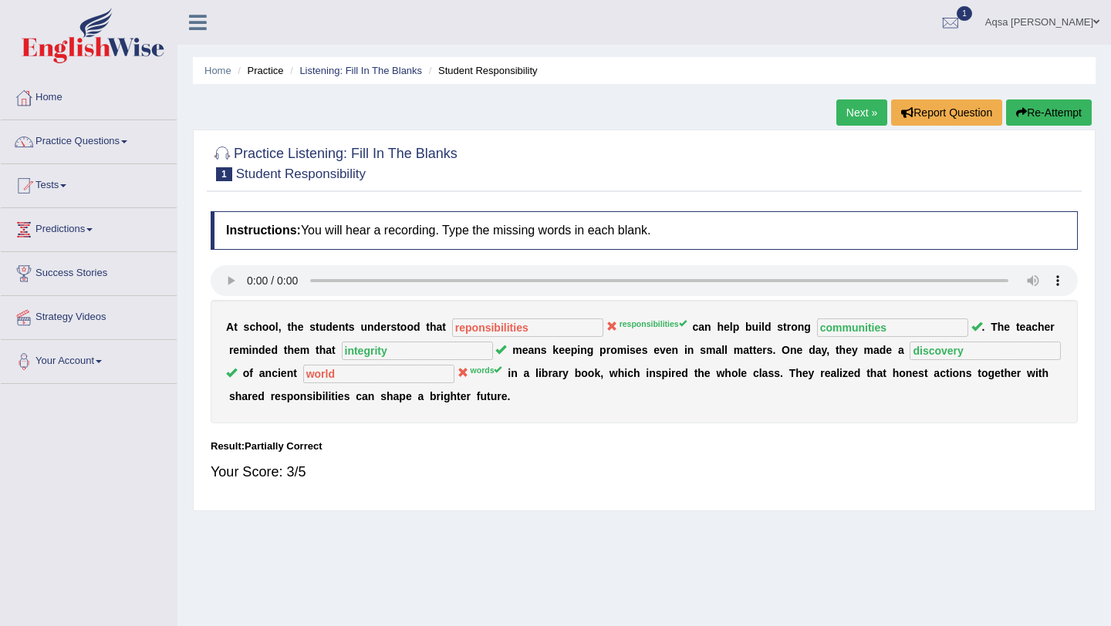
click at [836, 120] on link "Next »" at bounding box center [861, 112] width 51 height 26
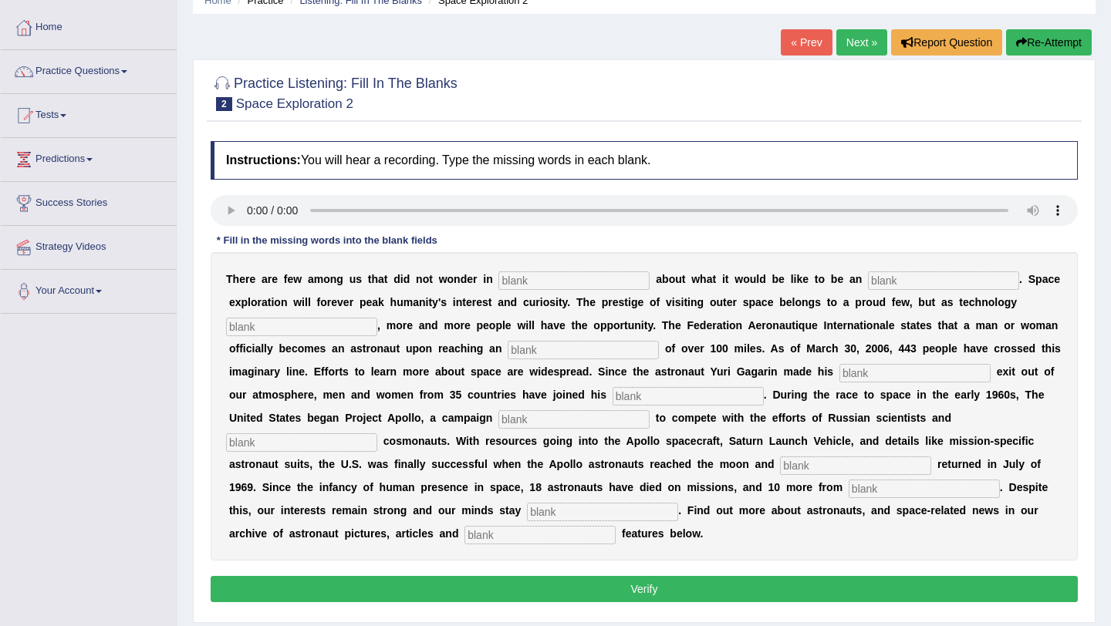
scroll to position [71, 0]
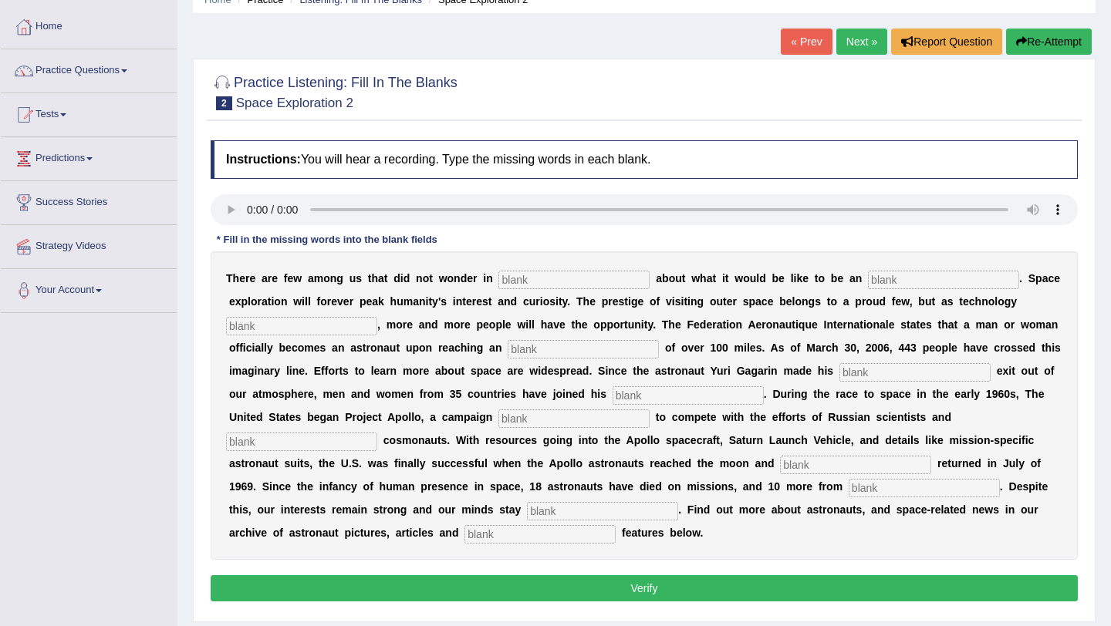
click at [518, 583] on button "Verify" at bounding box center [644, 588] width 867 height 26
click at [897, 275] on input "text" at bounding box center [943, 280] width 151 height 19
click at [541, 284] on input "text" at bounding box center [573, 280] width 151 height 19
type input "era"
click at [880, 278] on input "text" at bounding box center [943, 280] width 151 height 19
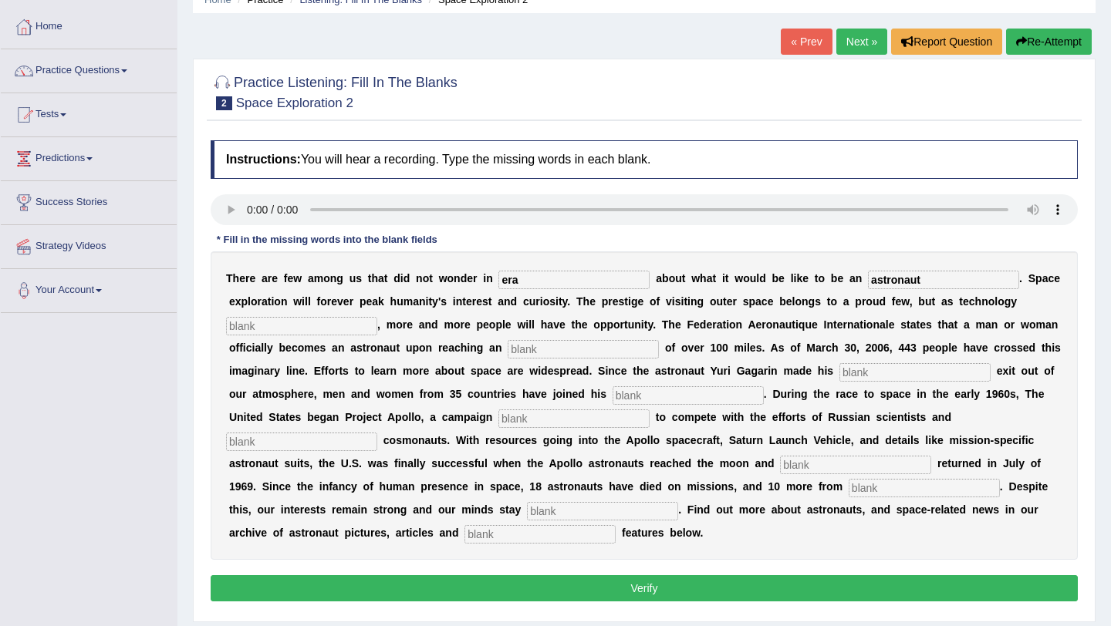
type input "astronaut"
click at [320, 322] on input "text" at bounding box center [301, 326] width 151 height 19
type input "develops"
click at [545, 350] on input "text" at bounding box center [582, 349] width 151 height 19
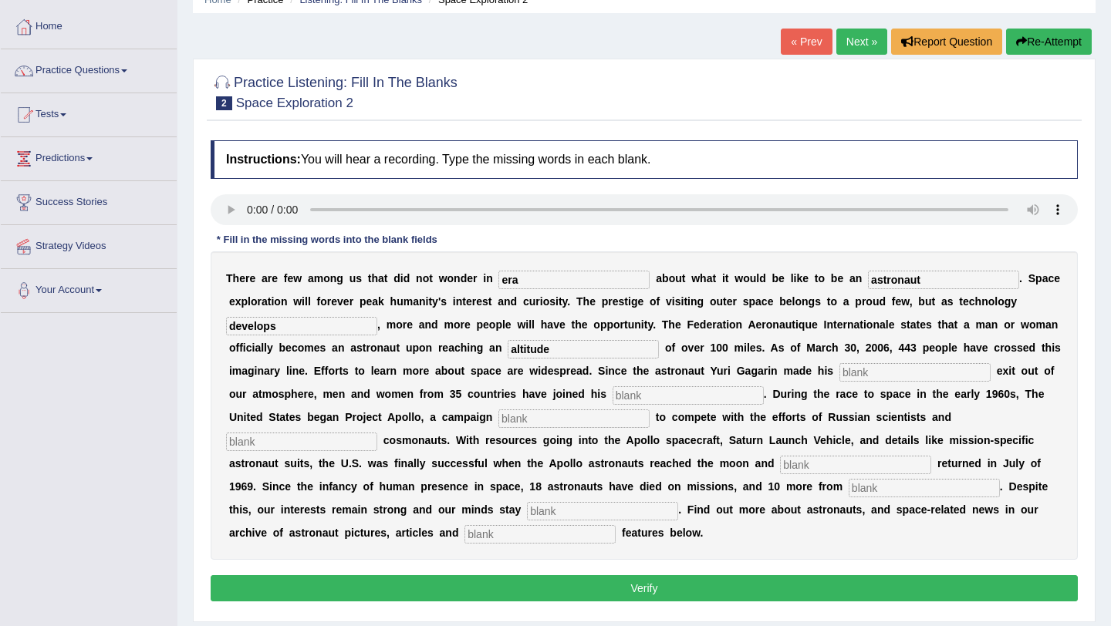
type input "altitude"
click at [858, 373] on input "text" at bounding box center [914, 372] width 151 height 19
click at [627, 402] on input "text" at bounding box center [687, 395] width 151 height 19
click at [498, 420] on input "text" at bounding box center [573, 419] width 151 height 19
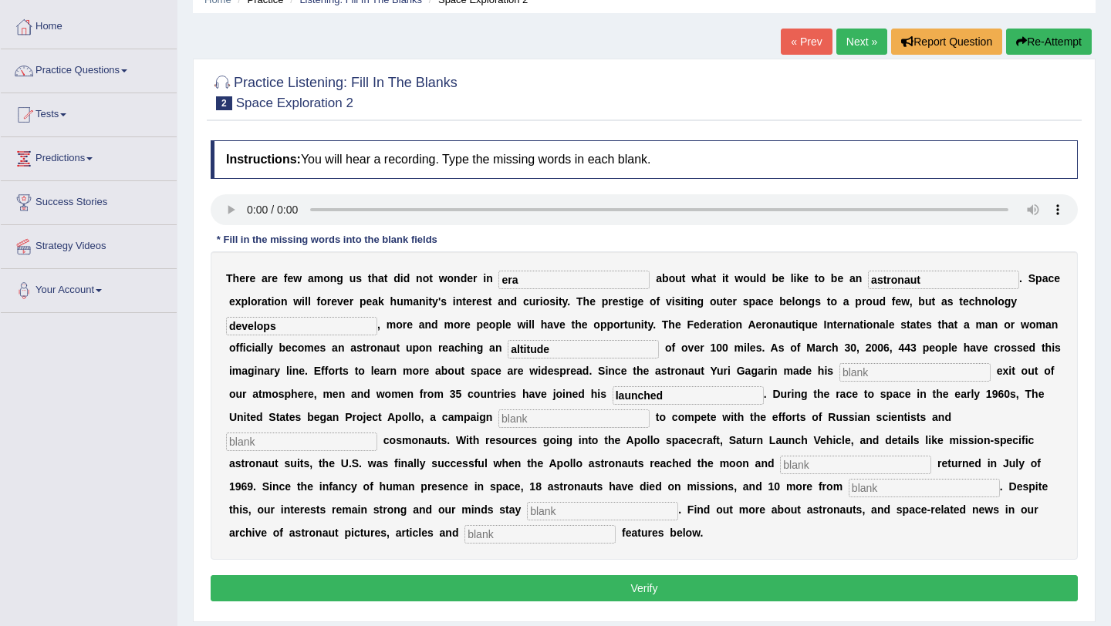
click at [906, 371] on input "text" at bounding box center [914, 372] width 151 height 19
click at [671, 393] on input "launched" at bounding box center [687, 395] width 151 height 19
type input "l"
click at [545, 421] on input "text" at bounding box center [573, 419] width 151 height 19
type input "launched"
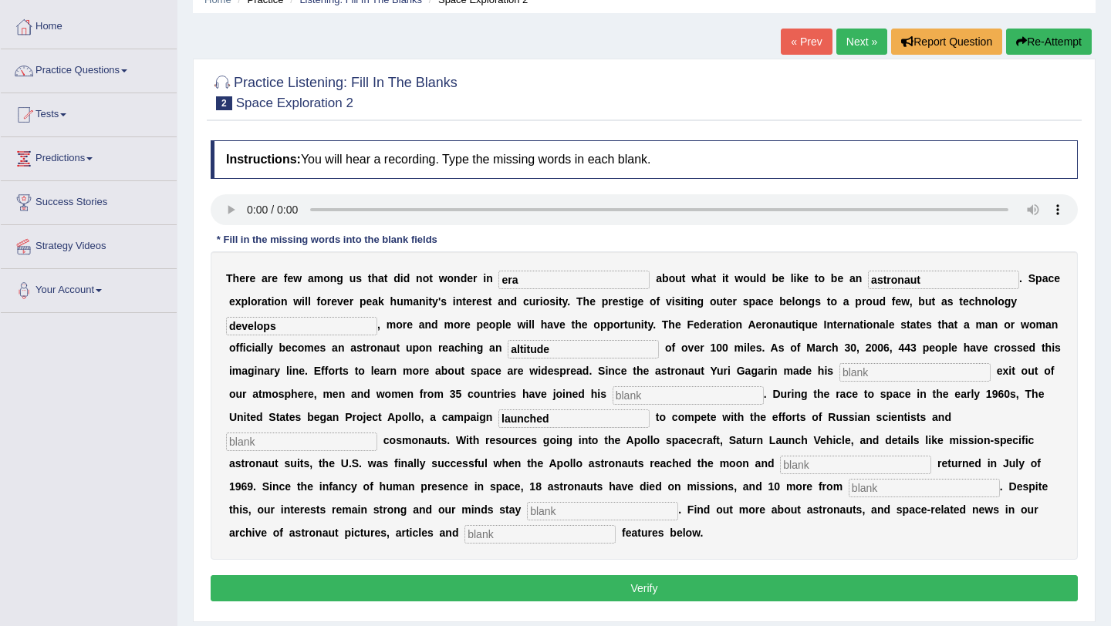
click at [377, 433] on input "text" at bounding box center [301, 442] width 151 height 19
type input "future"
click at [780, 463] on input "text" at bounding box center [855, 465] width 151 height 19
type input "safley"
click at [848, 492] on input "text" at bounding box center [923, 488] width 151 height 19
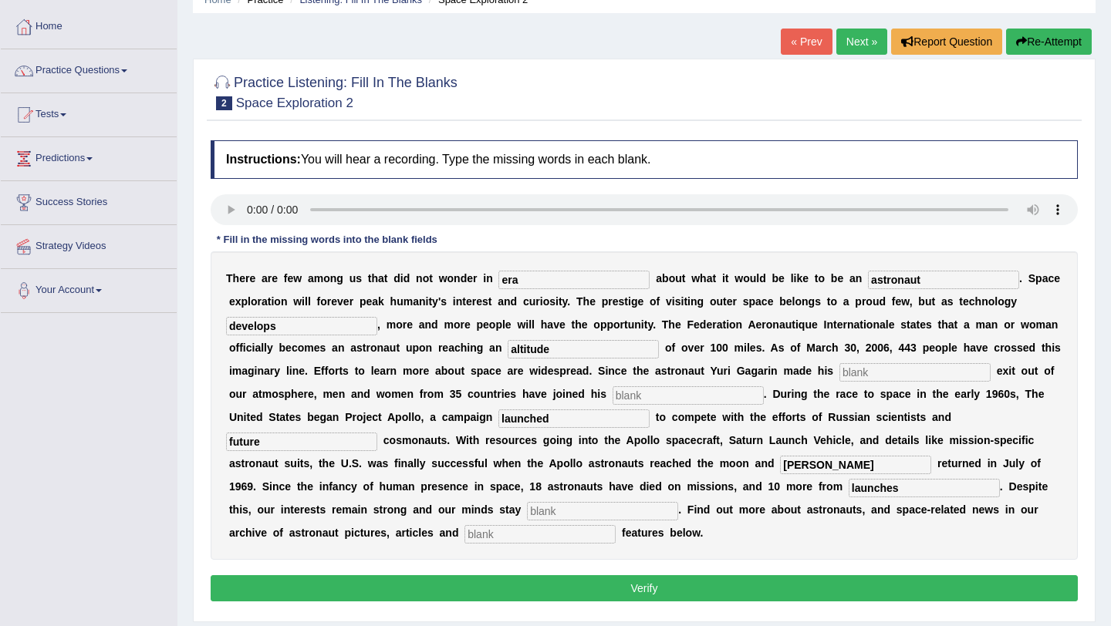
type input "launches"
click at [527, 516] on input "text" at bounding box center [602, 511] width 151 height 19
type input "determind"
click at [464, 536] on input "text" at bounding box center [539, 534] width 151 height 19
type input "interactive"
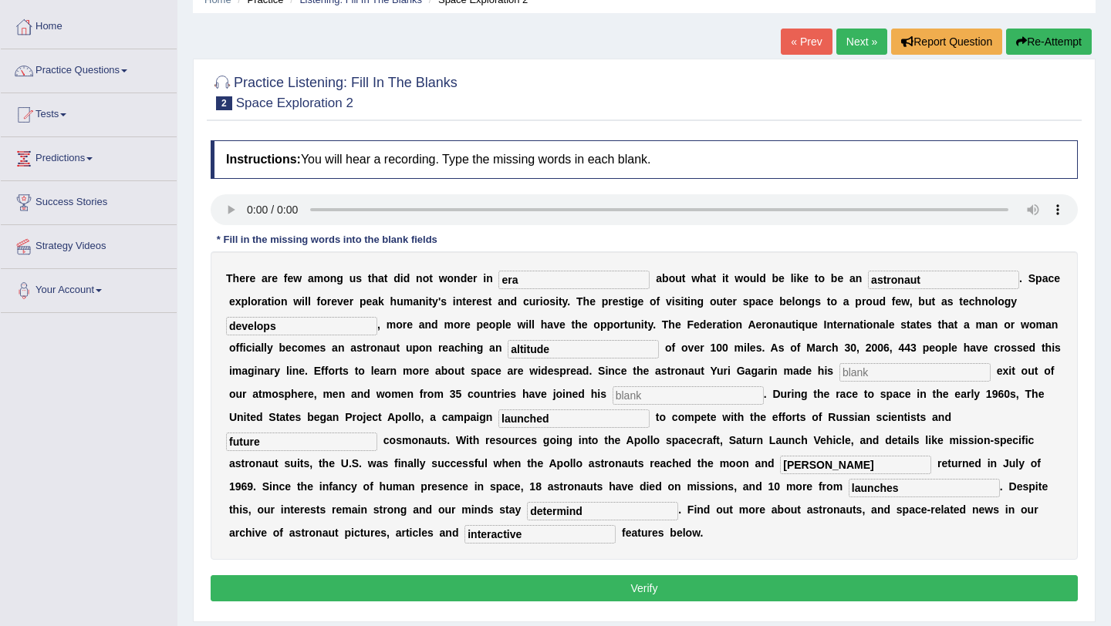
click at [400, 586] on button "Verify" at bounding box center [644, 588] width 867 height 26
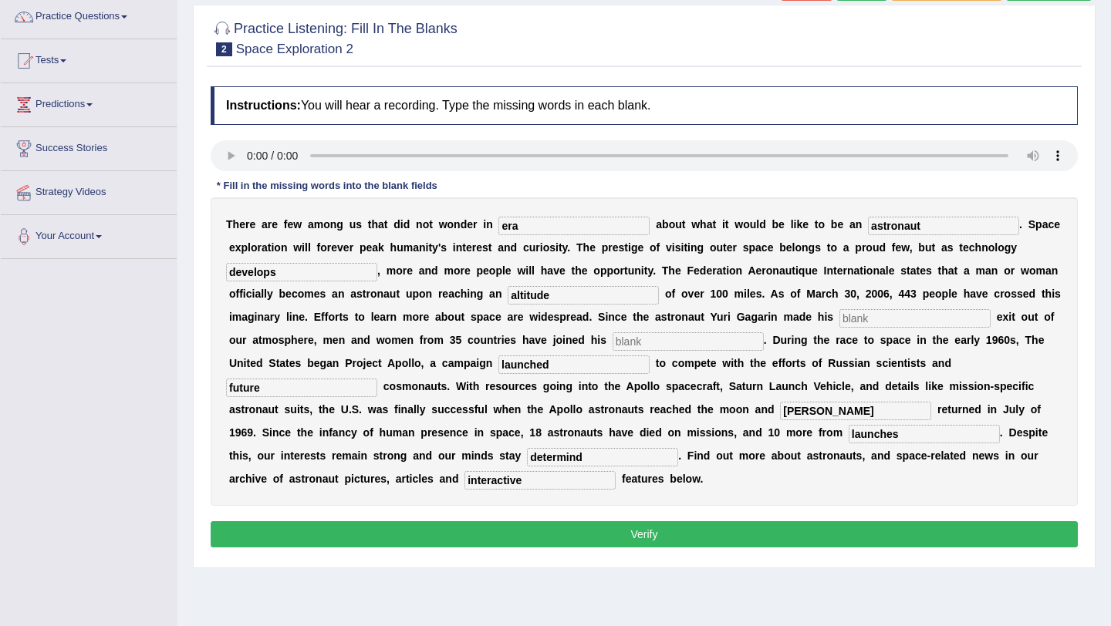
scroll to position [157, 0]
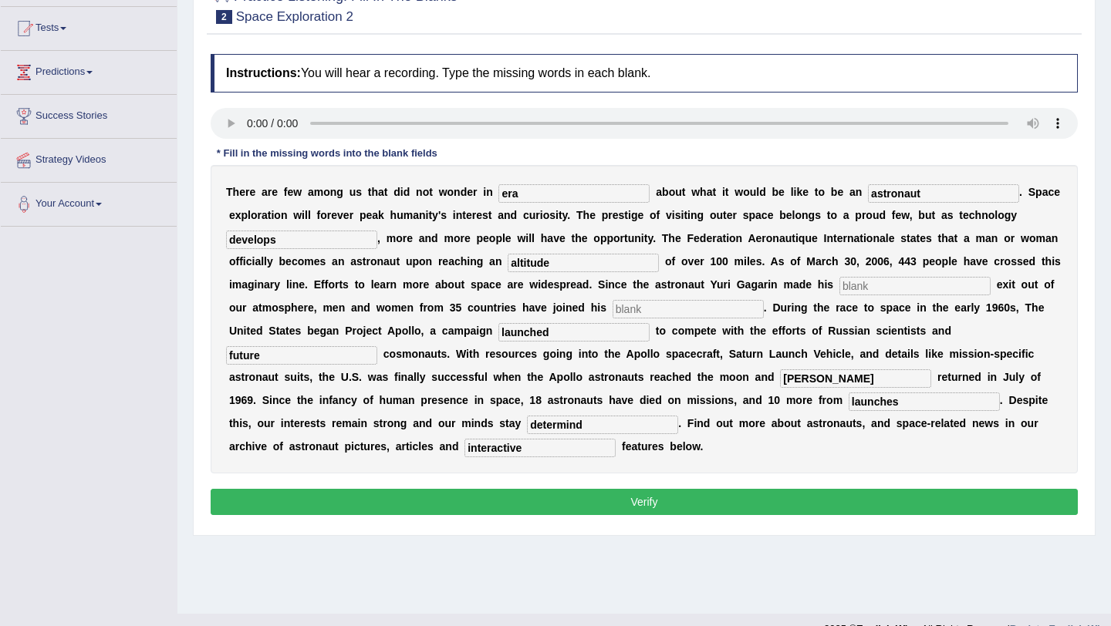
click at [420, 507] on button "Verify" at bounding box center [644, 502] width 867 height 26
click at [630, 310] on input "text" at bounding box center [687, 309] width 151 height 19
click at [860, 288] on input "text" at bounding box center [914, 286] width 151 height 19
type input "planning"
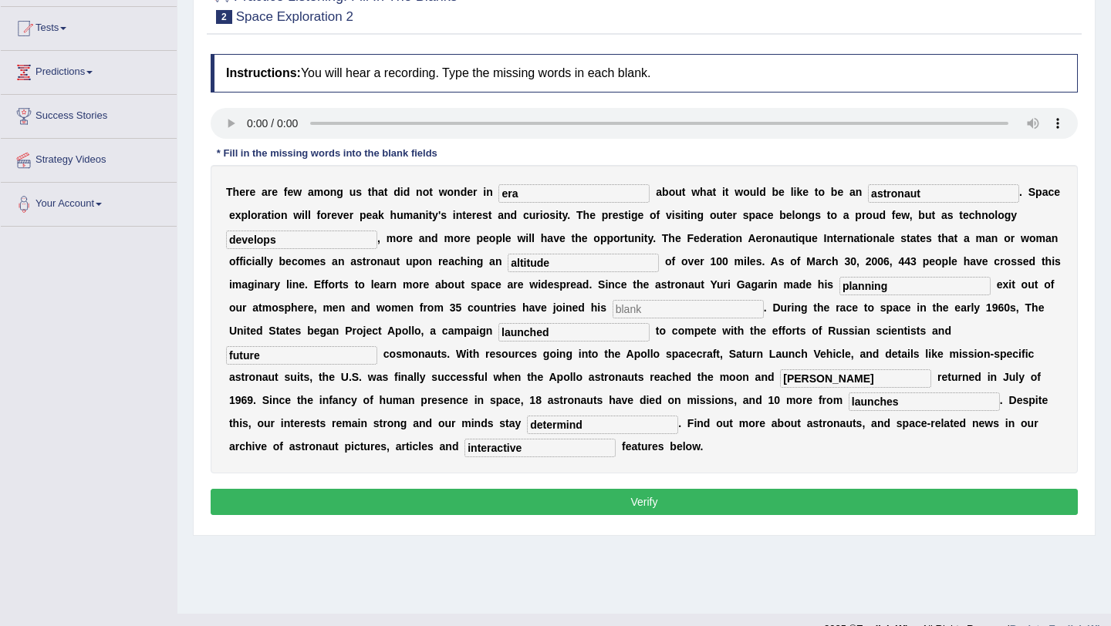
click at [687, 300] on input "text" at bounding box center [687, 309] width 151 height 19
type input "nortairty"
click at [622, 501] on button "Verify" at bounding box center [644, 502] width 867 height 26
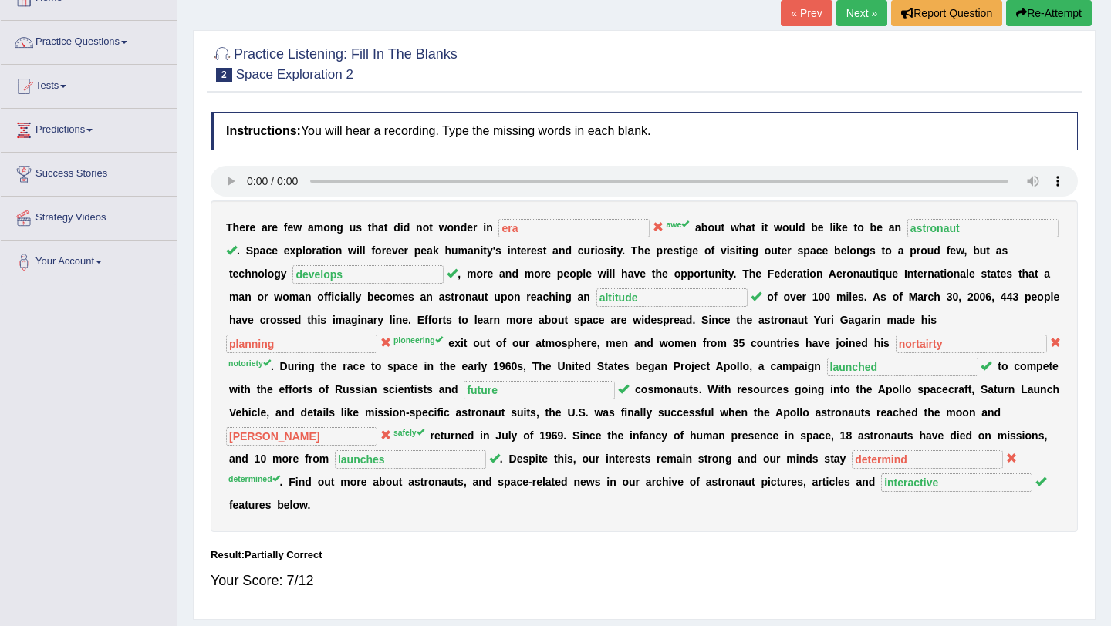
scroll to position [0, 0]
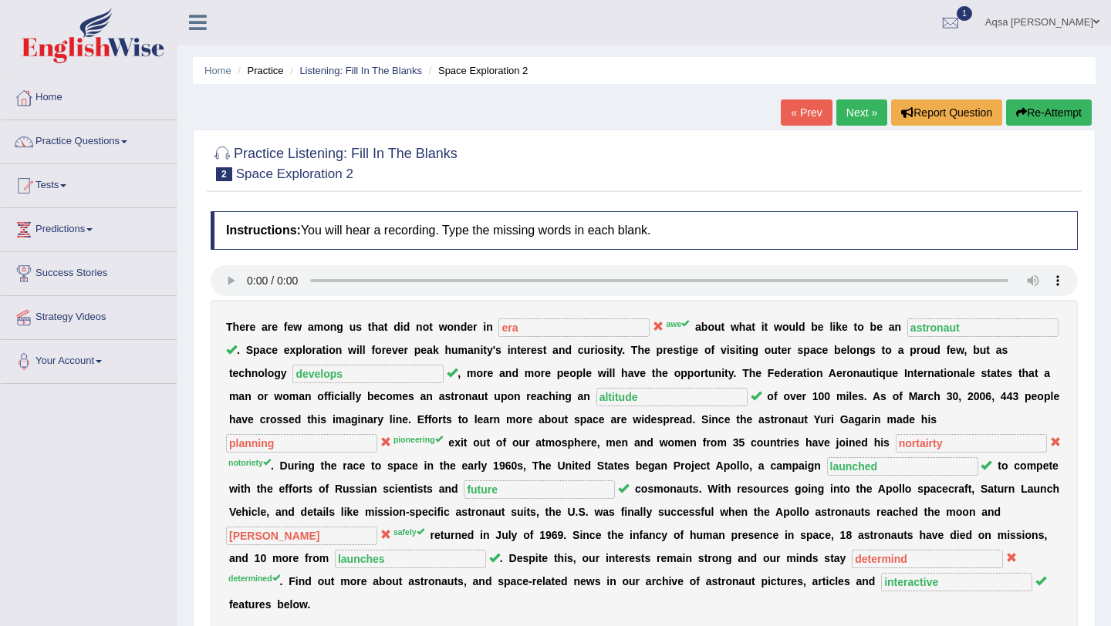
click at [868, 103] on link "Next »" at bounding box center [861, 112] width 51 height 26
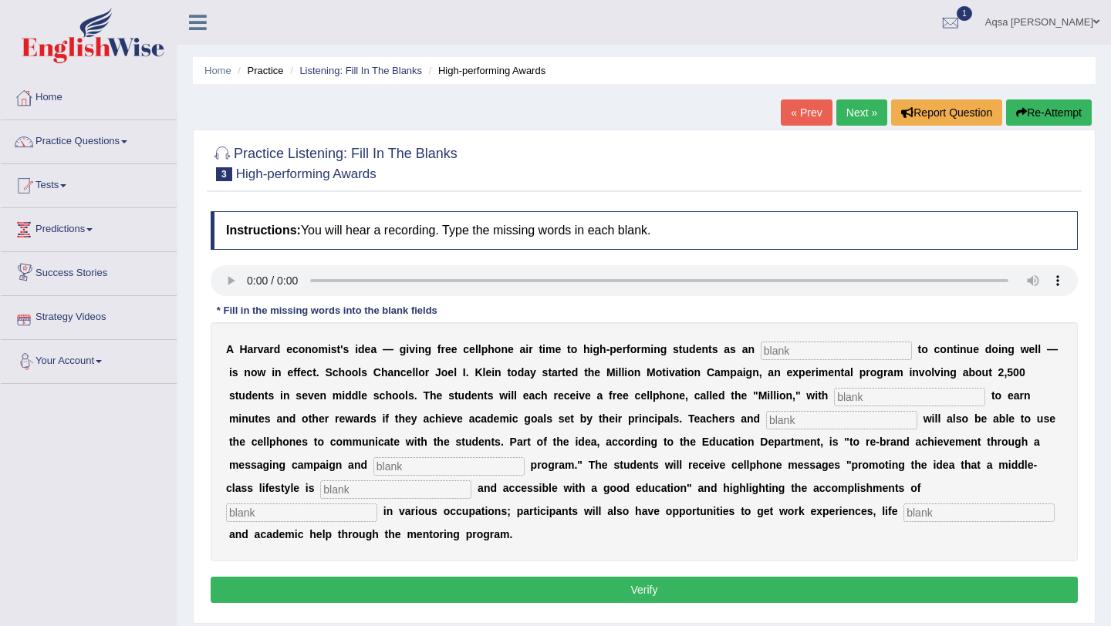
click at [807, 347] on input "text" at bounding box center [835, 351] width 151 height 19
type input "incentive"
click at [834, 398] on input "text" at bounding box center [909, 397] width 151 height 19
type input "opportunities"
click at [766, 423] on input "text" at bounding box center [841, 420] width 151 height 19
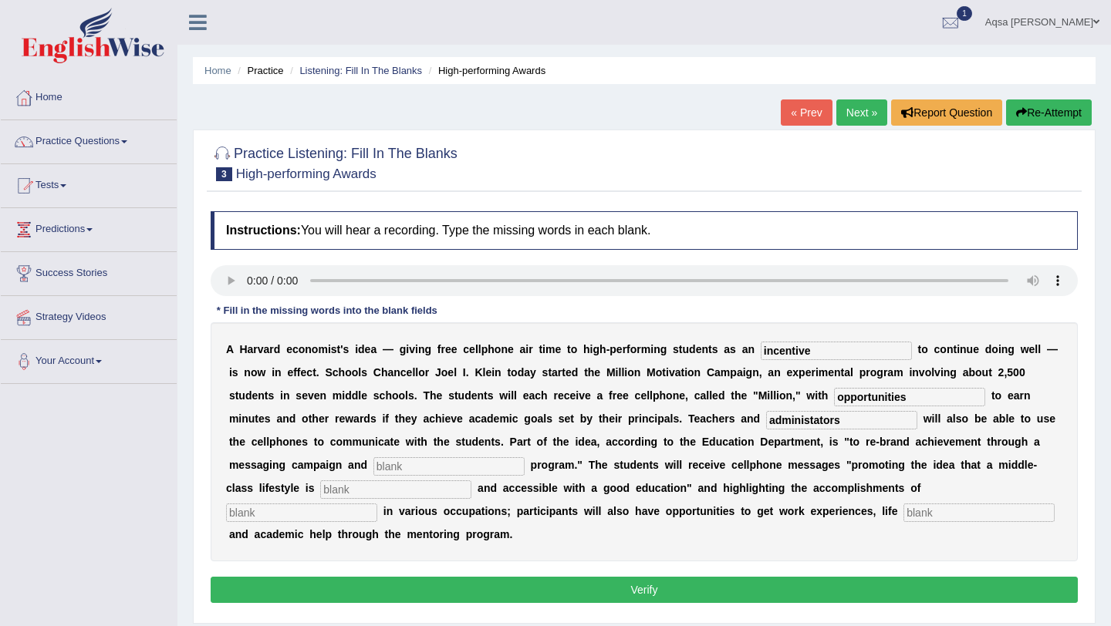
type input "administators"
click at [373, 470] on input "text" at bounding box center [448, 466] width 151 height 19
type input "mentoring"
click at [320, 491] on input "text" at bounding box center [395, 489] width 151 height 19
type input "desirable"
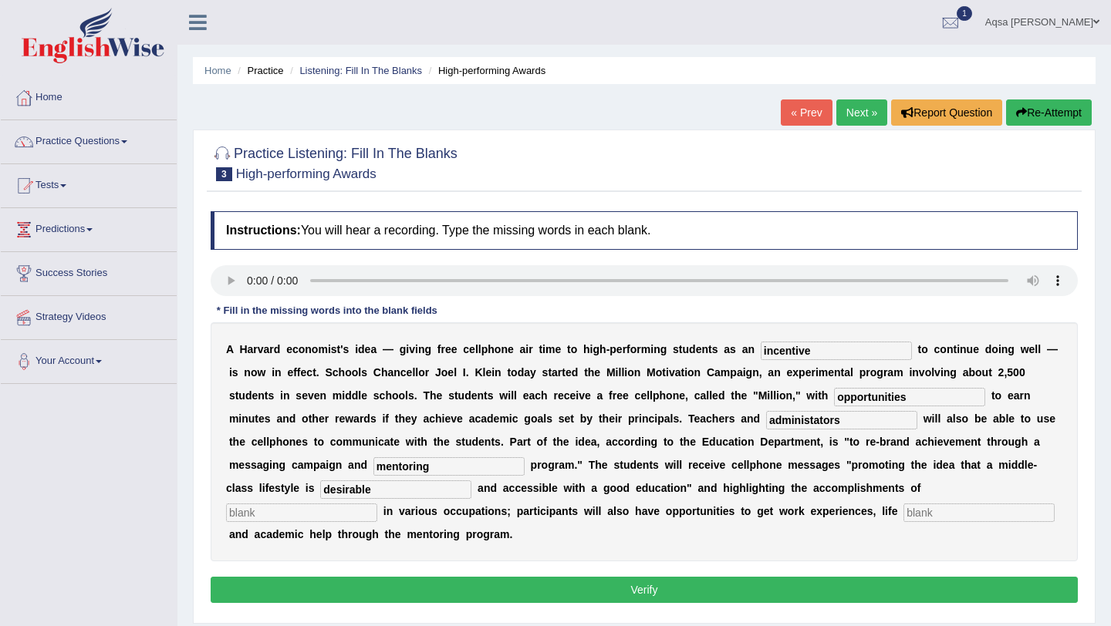
click at [377, 504] on input "text" at bounding box center [301, 513] width 151 height 19
type input "proffessions"
click at [903, 514] on input "text" at bounding box center [978, 513] width 151 height 19
type input "coaching"
click at [700, 588] on button "Verify" at bounding box center [644, 590] width 867 height 26
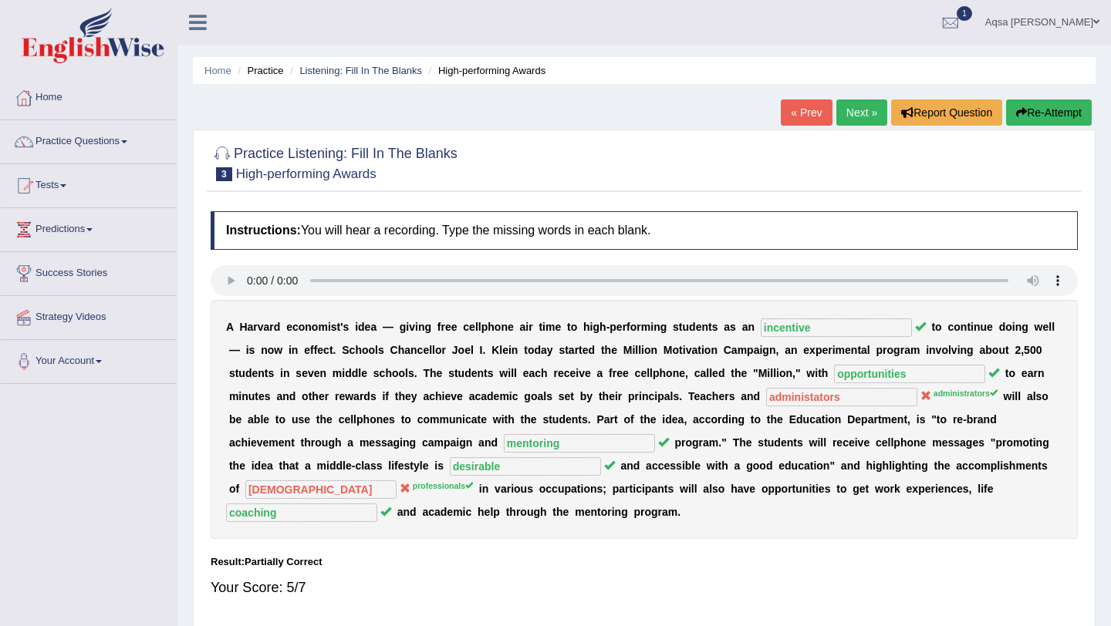
click at [865, 116] on link "Next »" at bounding box center [861, 112] width 51 height 26
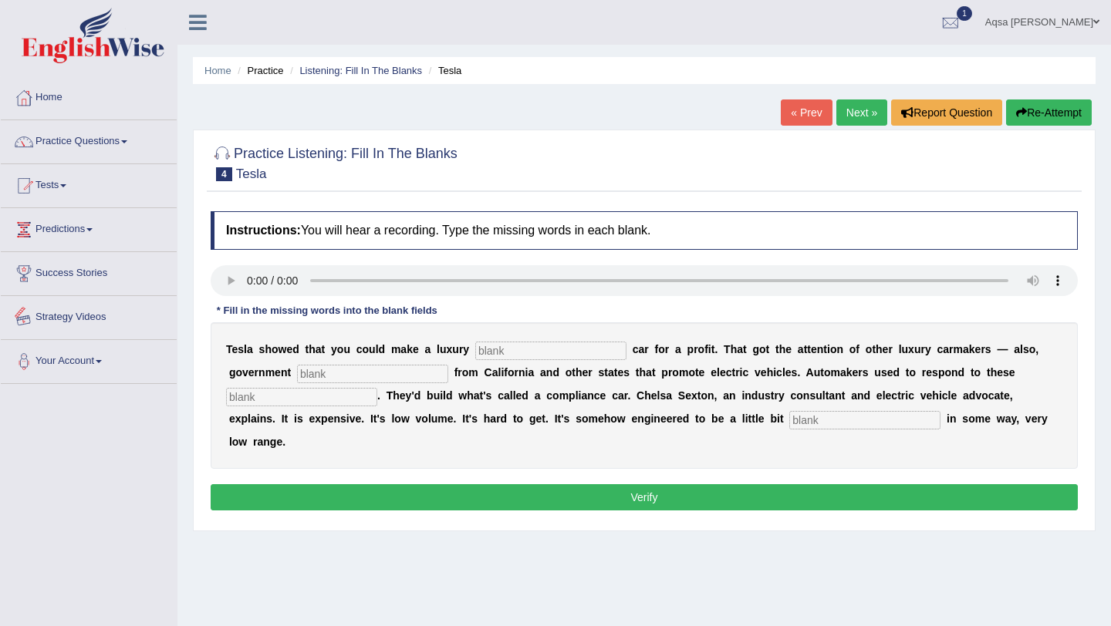
click at [484, 352] on input "text" at bounding box center [550, 351] width 151 height 19
type input "electric"
click at [351, 377] on input "text" at bounding box center [372, 374] width 151 height 19
type input "regulations"
click at [245, 399] on input "text" at bounding box center [301, 397] width 151 height 19
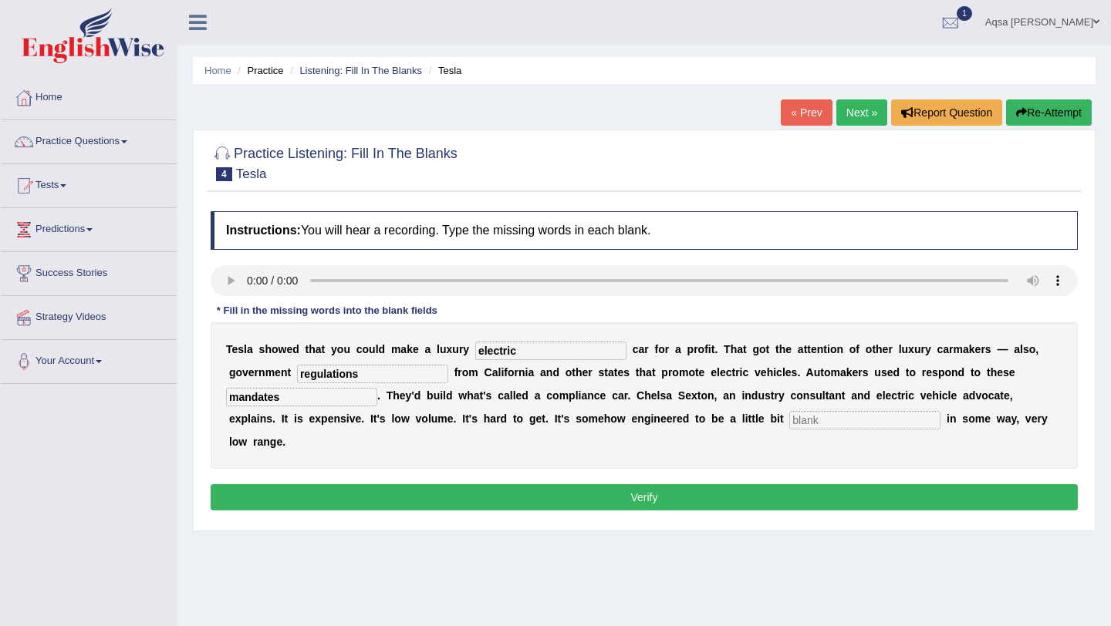
type input "mandates"
click at [789, 418] on input "text" at bounding box center [864, 420] width 151 height 19
type input "unattracted"
click at [791, 484] on button "Verify" at bounding box center [644, 497] width 867 height 26
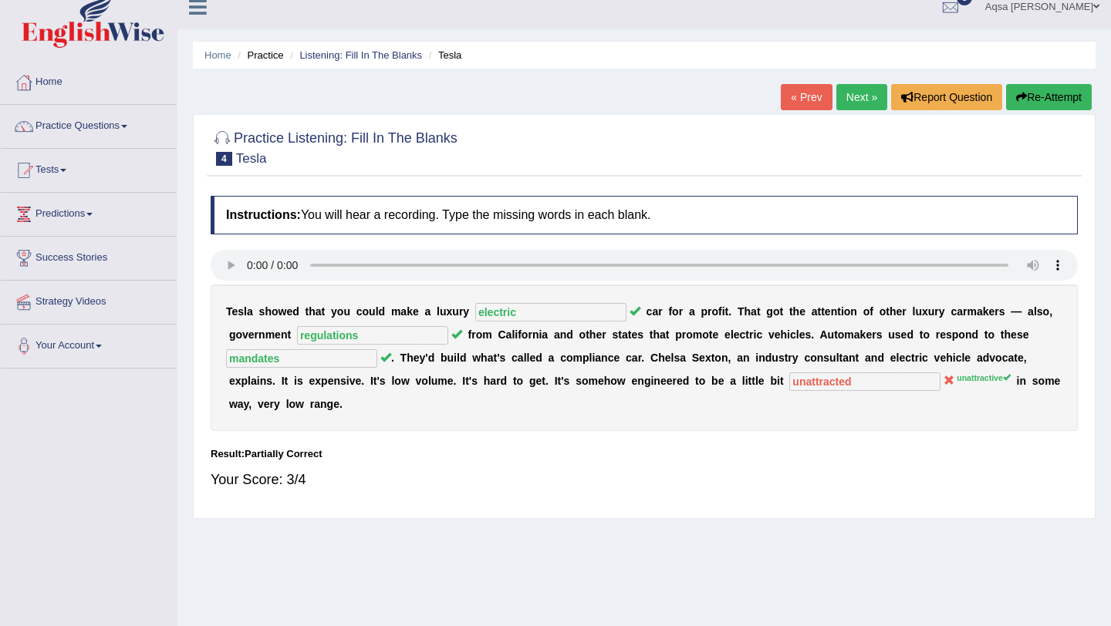
scroll to position [19, 0]
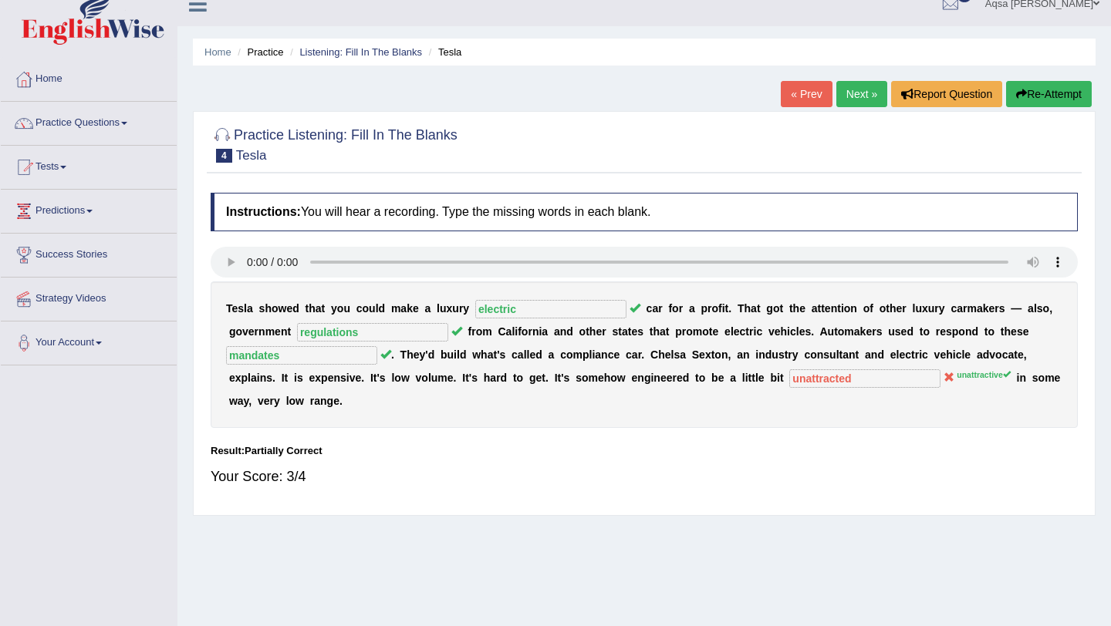
click at [859, 94] on link "Next »" at bounding box center [861, 94] width 51 height 26
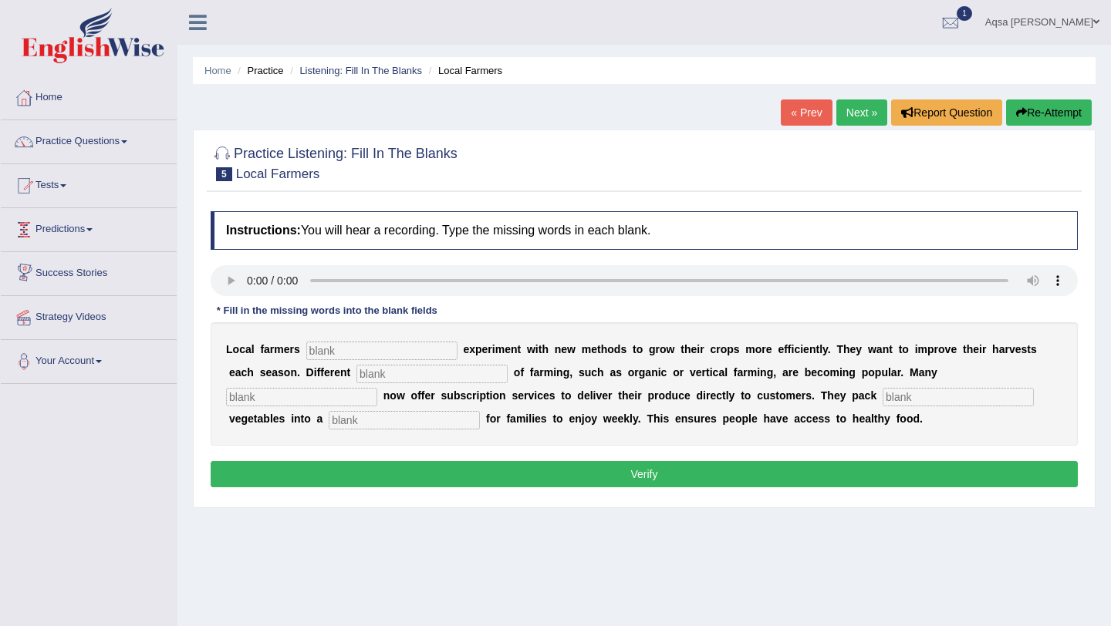
click at [367, 342] on input "text" at bounding box center [381, 351] width 151 height 19
type input "frequently"
click at [377, 388] on input "text" at bounding box center [301, 397] width 151 height 19
click at [420, 375] on input "text" at bounding box center [431, 374] width 151 height 19
type input "styles"
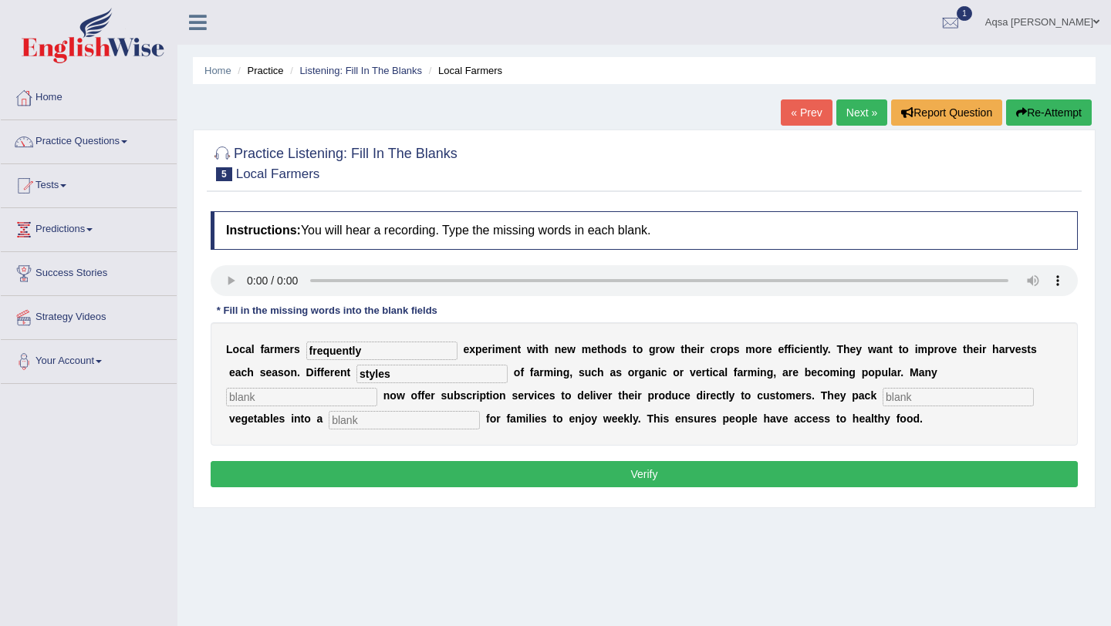
click at [377, 388] on input "text" at bounding box center [301, 397] width 151 height 19
type input "farms"
click at [882, 393] on input "text" at bounding box center [957, 397] width 151 height 19
type input "fresh"
click at [480, 411] on input "text" at bounding box center [404, 420] width 151 height 19
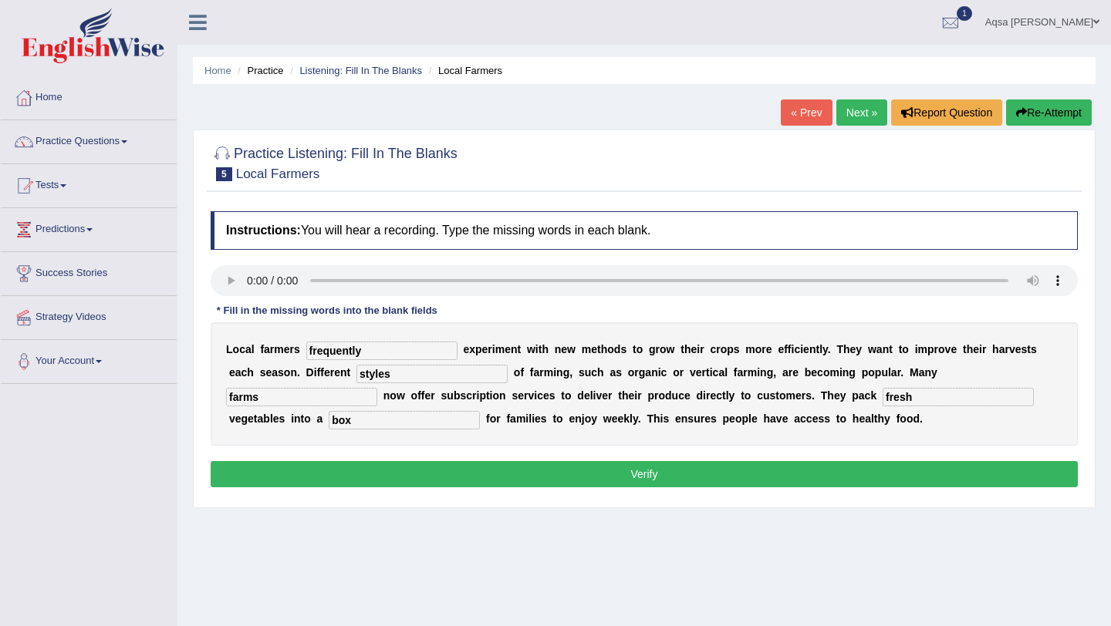
type input "box"
click at [821, 477] on button "Verify" at bounding box center [644, 474] width 867 height 26
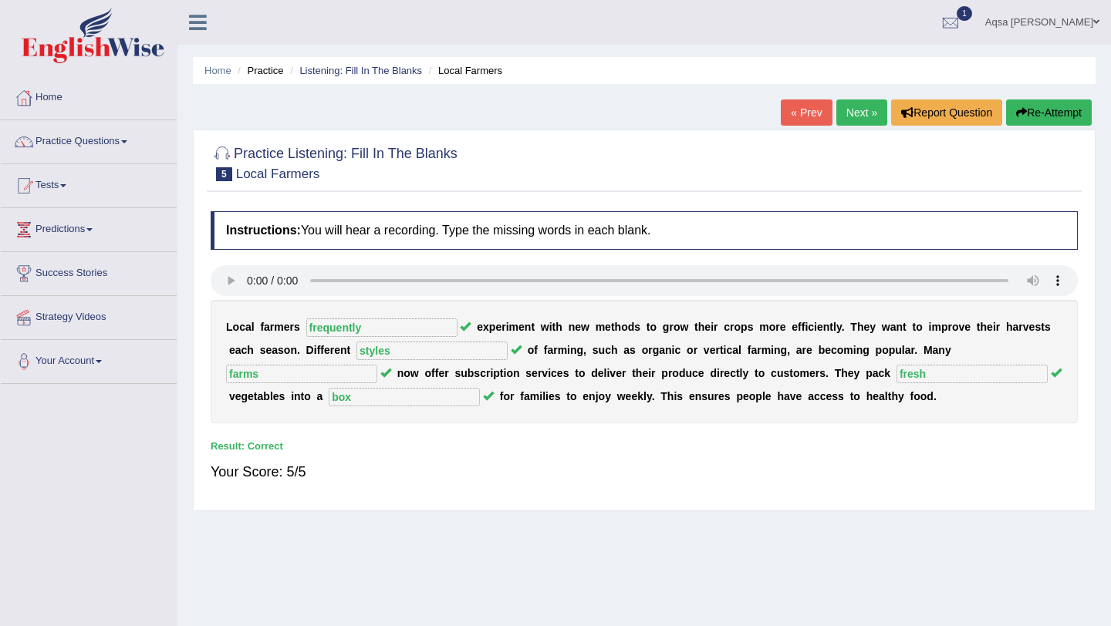
click at [856, 112] on link "Next »" at bounding box center [861, 112] width 51 height 26
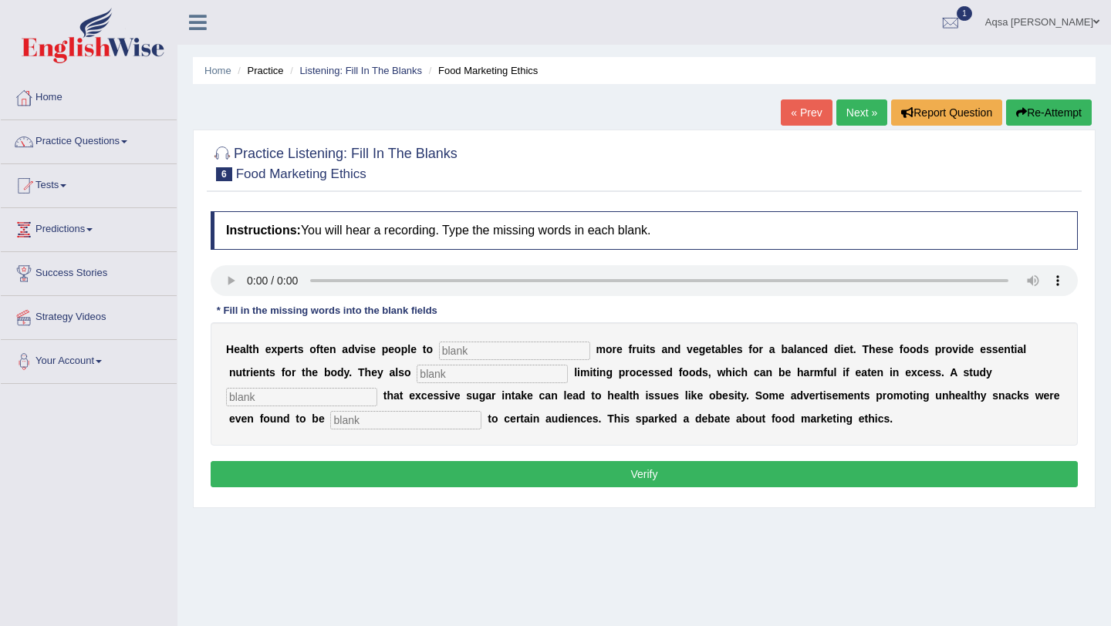
click at [485, 352] on input "text" at bounding box center [514, 351] width 151 height 19
type input "consume"
click at [416, 378] on input "text" at bounding box center [491, 374] width 151 height 19
type input "recomanded"
click at [377, 388] on input "text" at bounding box center [301, 397] width 151 height 19
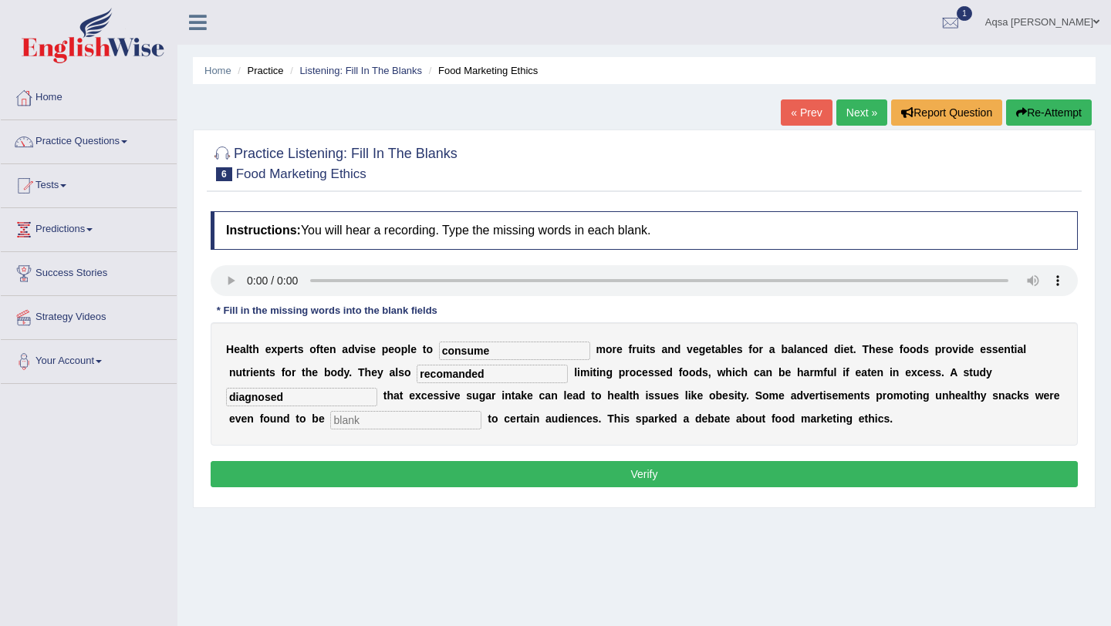
type input "diagnosed"
click at [330, 418] on input "text" at bounding box center [405, 420] width 151 height 19
type input "offensive"
click at [504, 480] on button "Verify" at bounding box center [644, 474] width 867 height 26
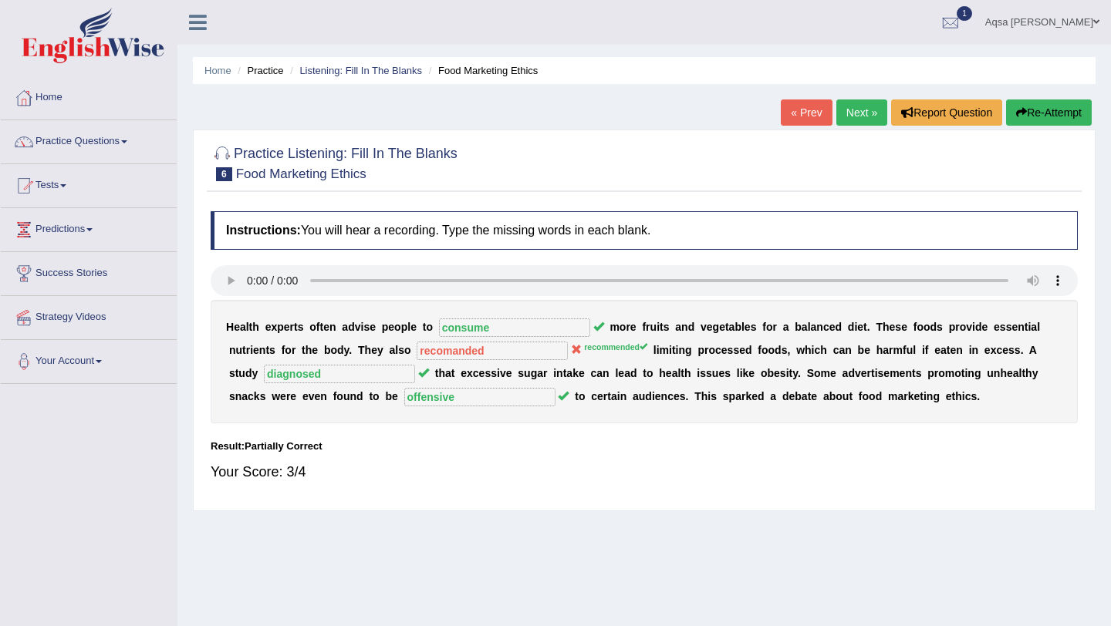
click at [854, 107] on link "Next »" at bounding box center [861, 112] width 51 height 26
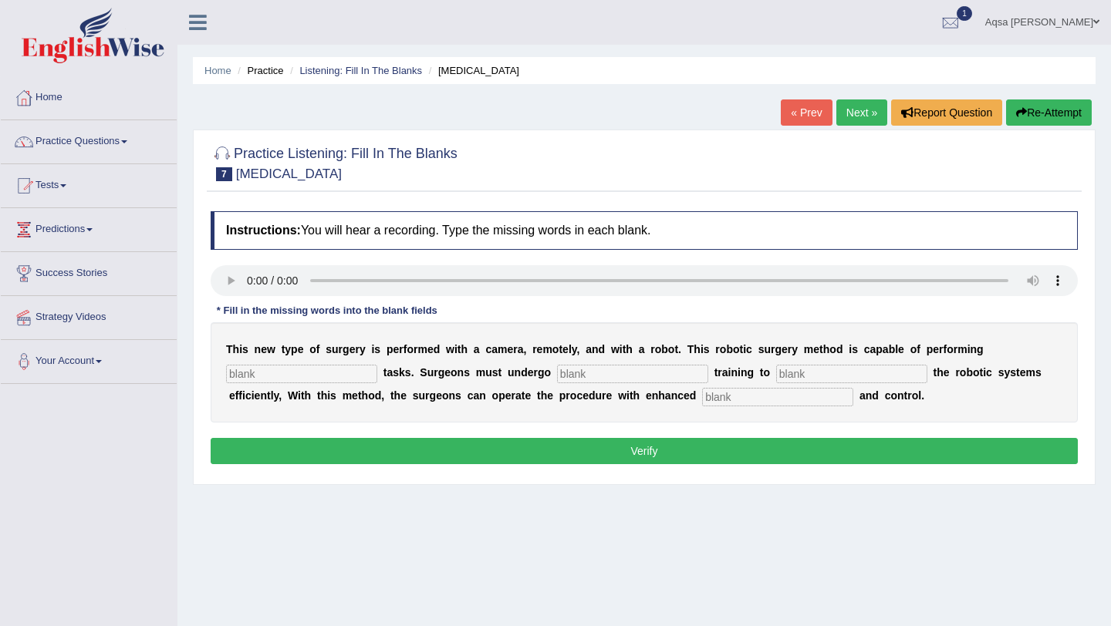
click at [274, 376] on input "text" at bounding box center [301, 374] width 151 height 19
type input "complex"
click at [557, 377] on input "text" at bounding box center [632, 374] width 151 height 19
type input "new"
click at [817, 371] on input "text" at bounding box center [851, 374] width 151 height 19
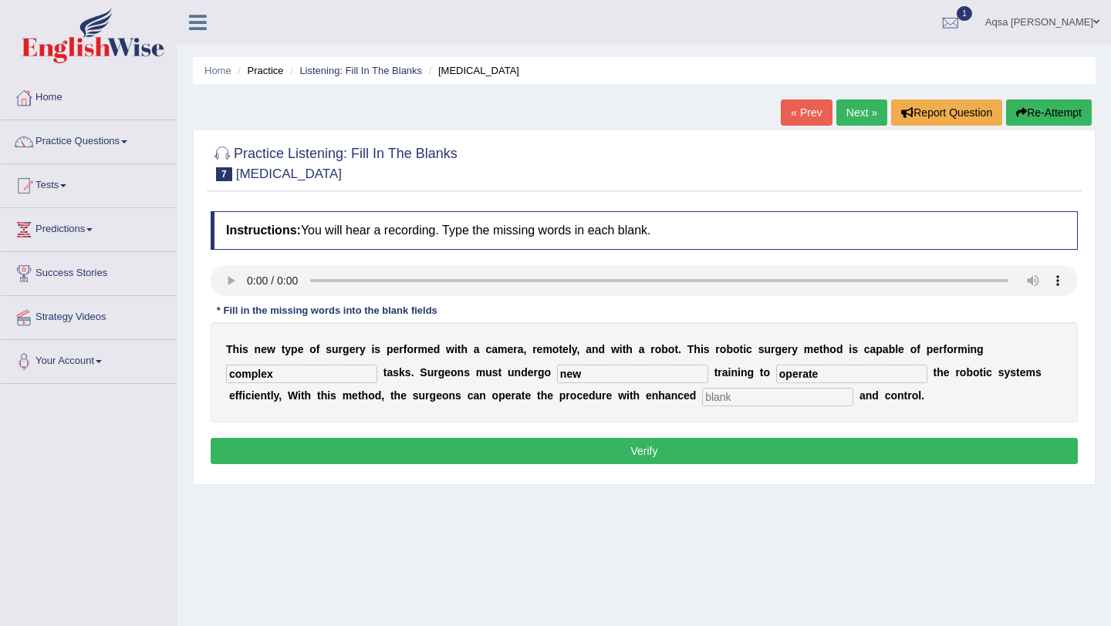
type input "operate"
click at [705, 400] on input "text" at bounding box center [777, 397] width 151 height 19
type input "procedure"
click at [731, 450] on button "Verify" at bounding box center [644, 451] width 867 height 26
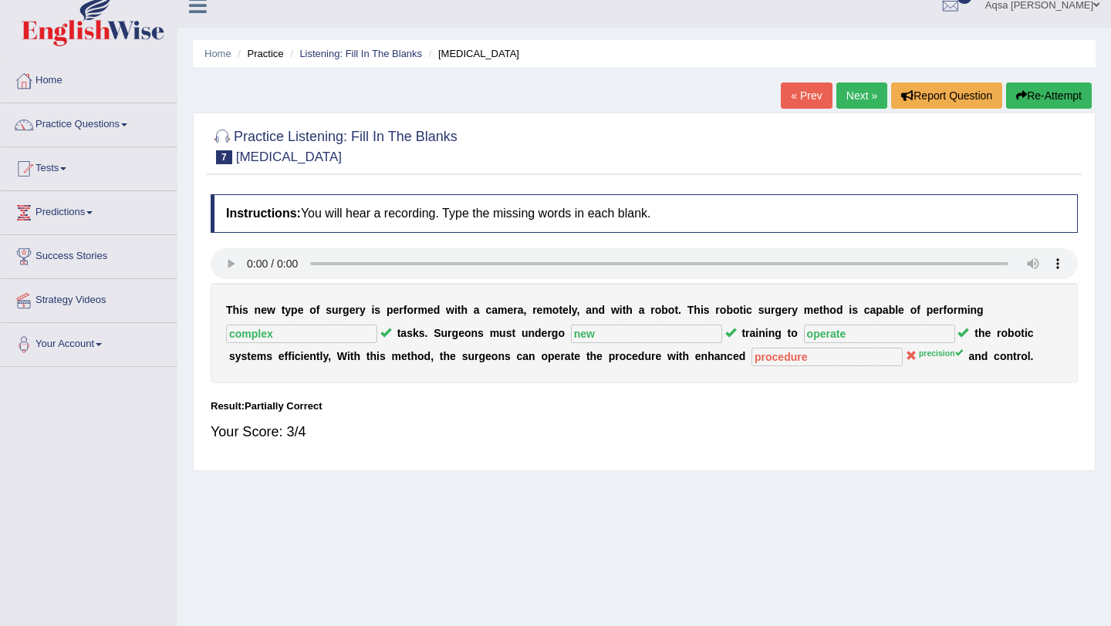
scroll to position [21, 0]
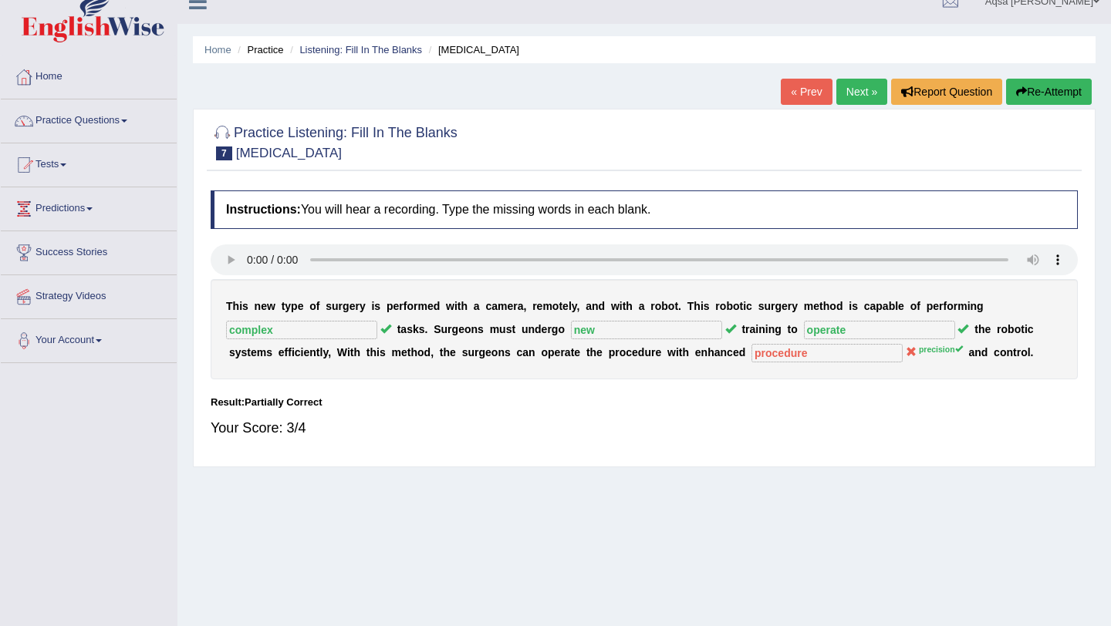
click at [839, 86] on link "Next »" at bounding box center [861, 92] width 51 height 26
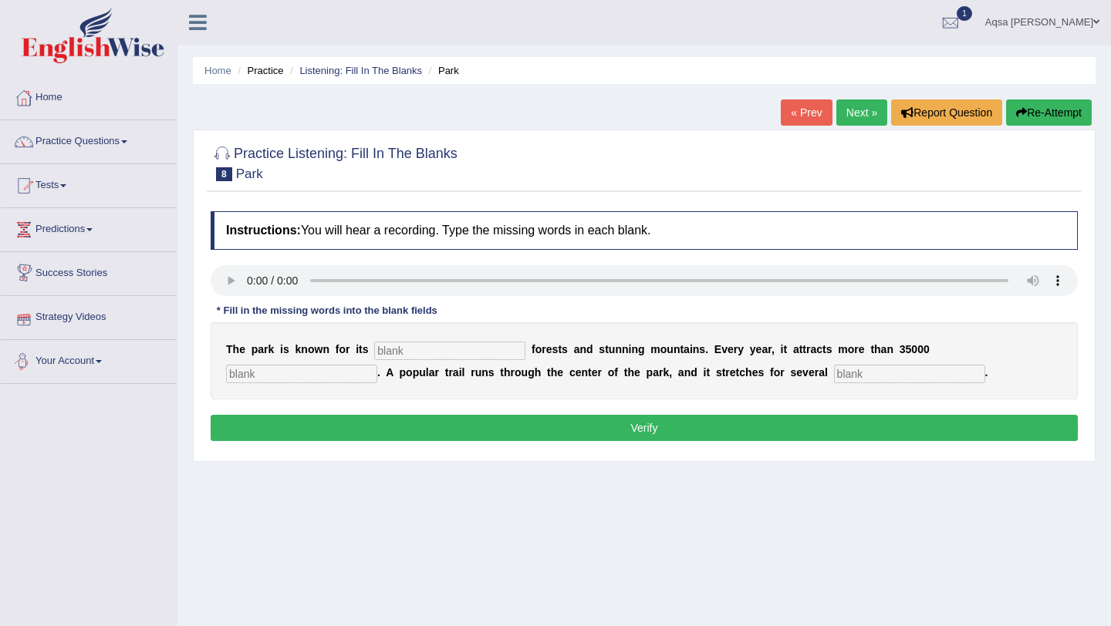
click at [427, 353] on input "text" at bounding box center [449, 351] width 151 height 19
type input "unique"
click at [377, 365] on input "text" at bounding box center [301, 374] width 151 height 19
type input "visitors"
click at [760, 362] on div "T h e p a r k i s k n o w n f o r i t s unique f o r e s t s a n d s t u n n i …" at bounding box center [644, 360] width 867 height 77
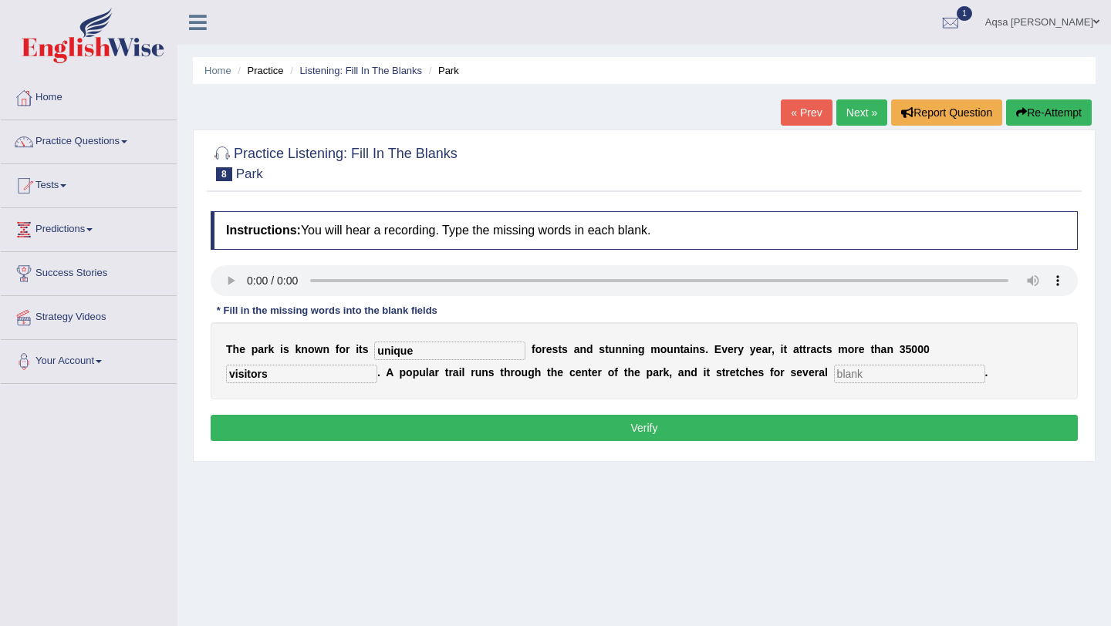
click at [834, 369] on input "text" at bounding box center [909, 374] width 151 height 19
type input "miles"
click at [739, 429] on button "Verify" at bounding box center [644, 428] width 867 height 26
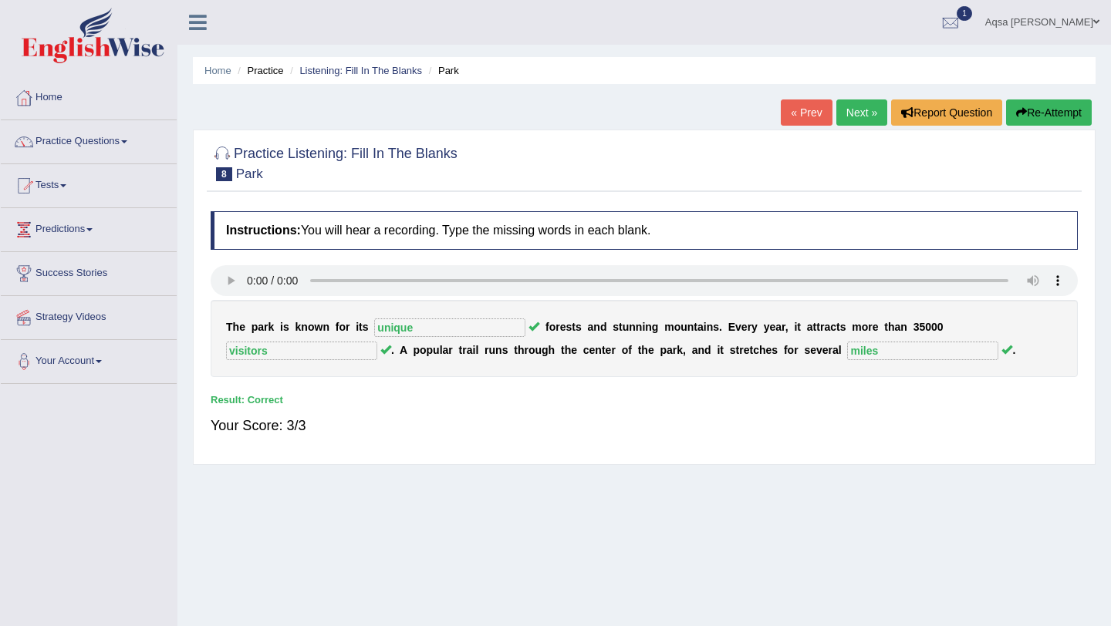
click at [848, 113] on link "Next »" at bounding box center [861, 112] width 51 height 26
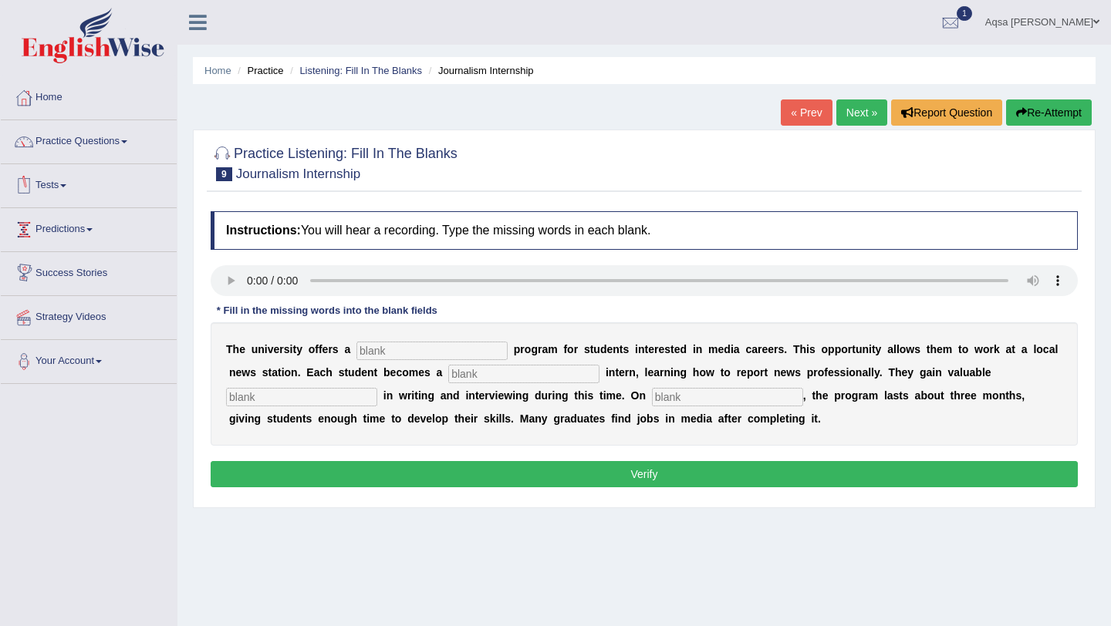
click at [406, 352] on input "text" at bounding box center [431, 351] width 151 height 19
type input "placement"
click at [496, 376] on input "text" at bounding box center [523, 374] width 151 height 19
type input "journalist"
click at [280, 397] on input "text" at bounding box center [301, 397] width 151 height 19
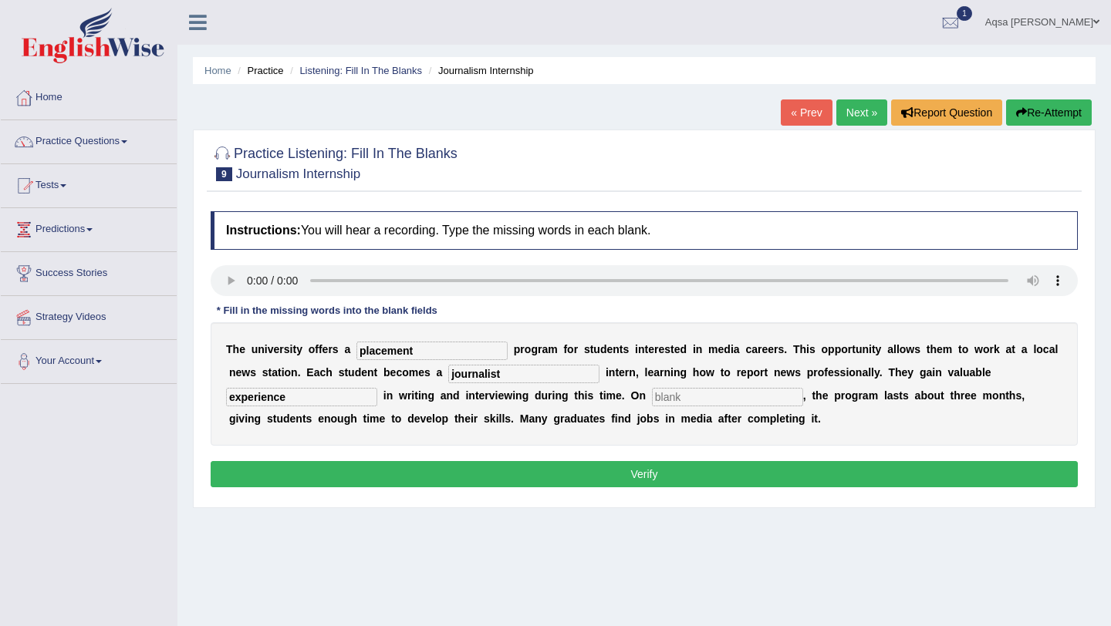
type input "experience"
click at [686, 399] on input "text" at bounding box center [727, 397] width 151 height 19
type input "average"
click at [673, 474] on button "Verify" at bounding box center [644, 474] width 867 height 26
